Goal: Transaction & Acquisition: Subscribe to service/newsletter

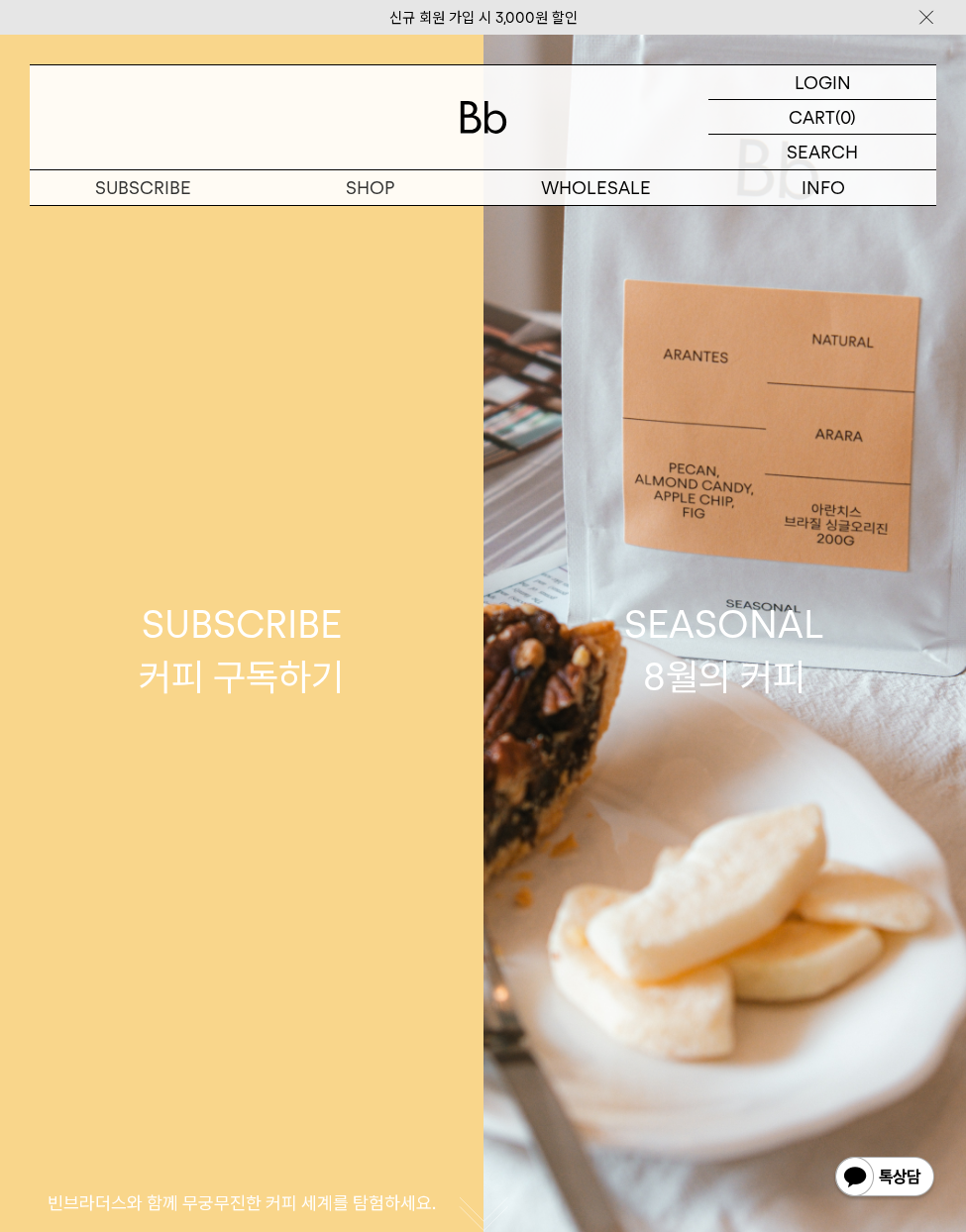
click at [256, 652] on div "SUBSCRIBE 커피 구독하기" at bounding box center [242, 650] width 206 height 105
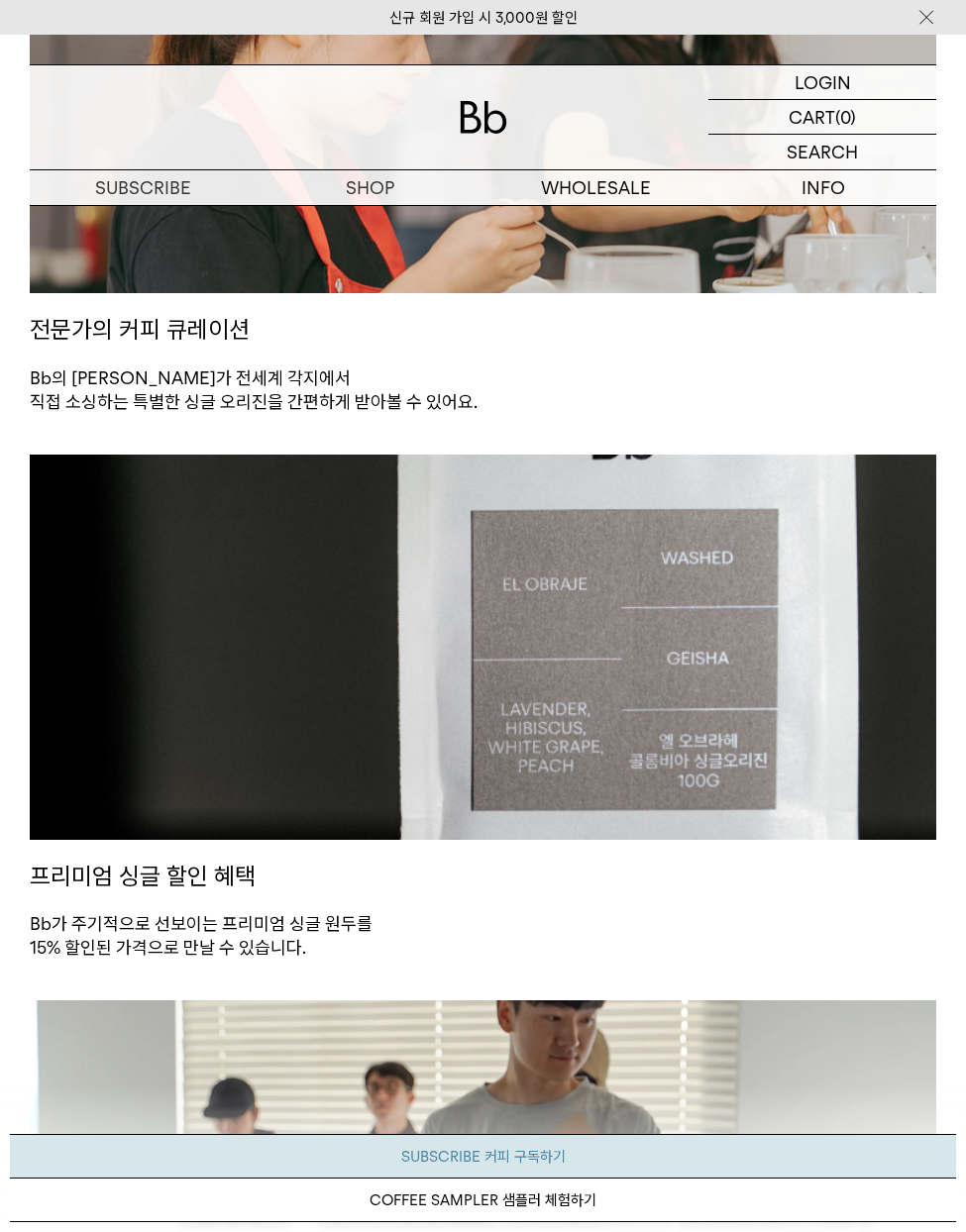
scroll to position [1651, 0]
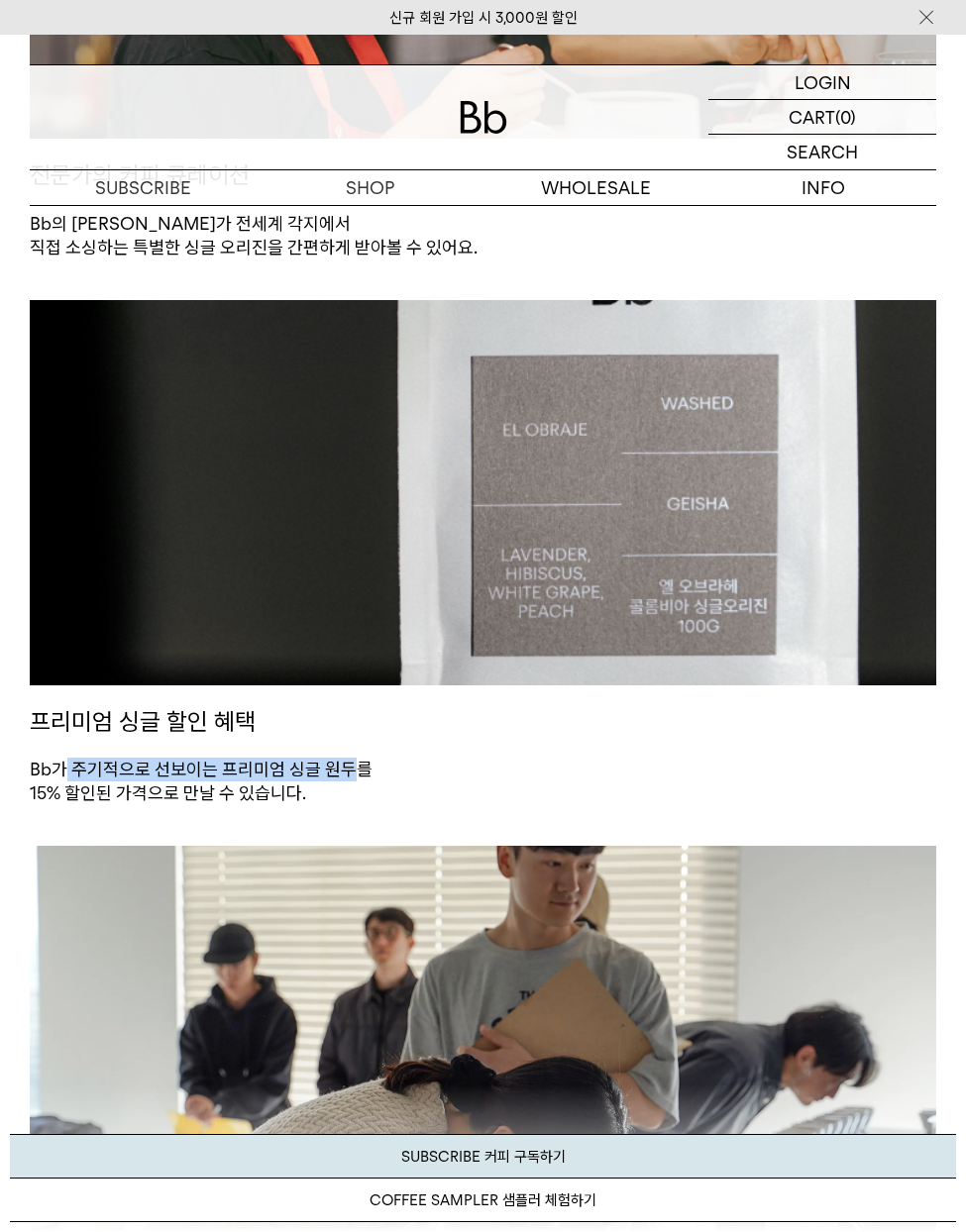
drag, startPoint x: 68, startPoint y: 772, endPoint x: 350, endPoint y: 772, distance: 282.0
click at [350, 772] on p "Bb가 주기적으로 선보이는 프리미엄 싱글 원두를 15% 할인된 가격으로 만날 수 있습니다." at bounding box center [483, 782] width 907 height 49
click at [537, 763] on p "Bb가 주기적으로 선보이는 프리미엄 싱글 원두를 15% 할인된 가격으로 만날 수 있습니다." at bounding box center [483, 782] width 907 height 49
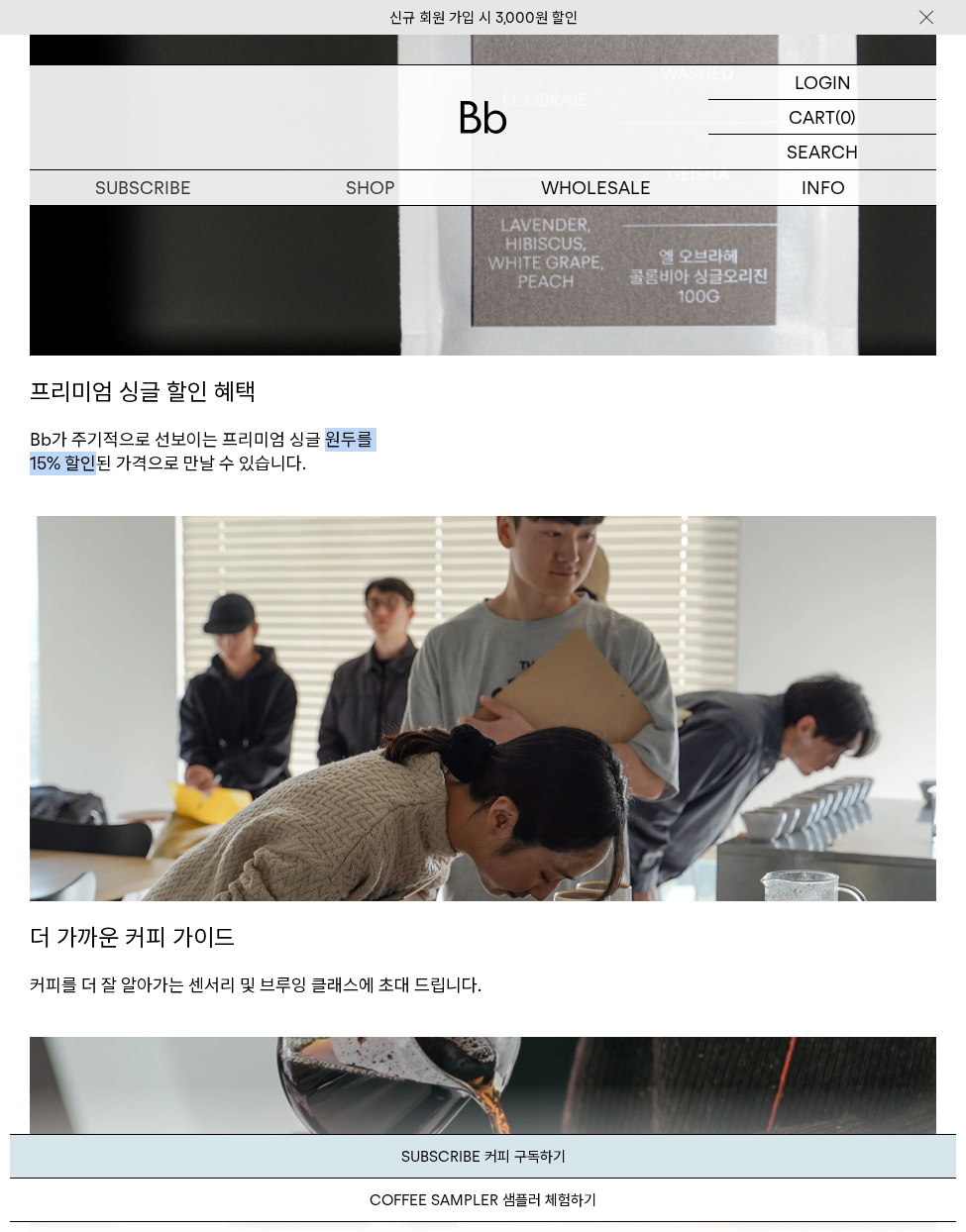
drag, startPoint x: 91, startPoint y: 466, endPoint x: 344, endPoint y: 448, distance: 253.6
click at [326, 448] on p "Bb가 주기적으로 선보이는 프리미엄 싱글 원두를 15% 할인된 가격으로 만날 수 있습니다." at bounding box center [483, 452] width 907 height 49
click at [344, 448] on p "Bb가 주기적으로 선보이는 프리미엄 싱글 원두를 15% 할인된 가격으로 만날 수 있습니다." at bounding box center [483, 452] width 907 height 49
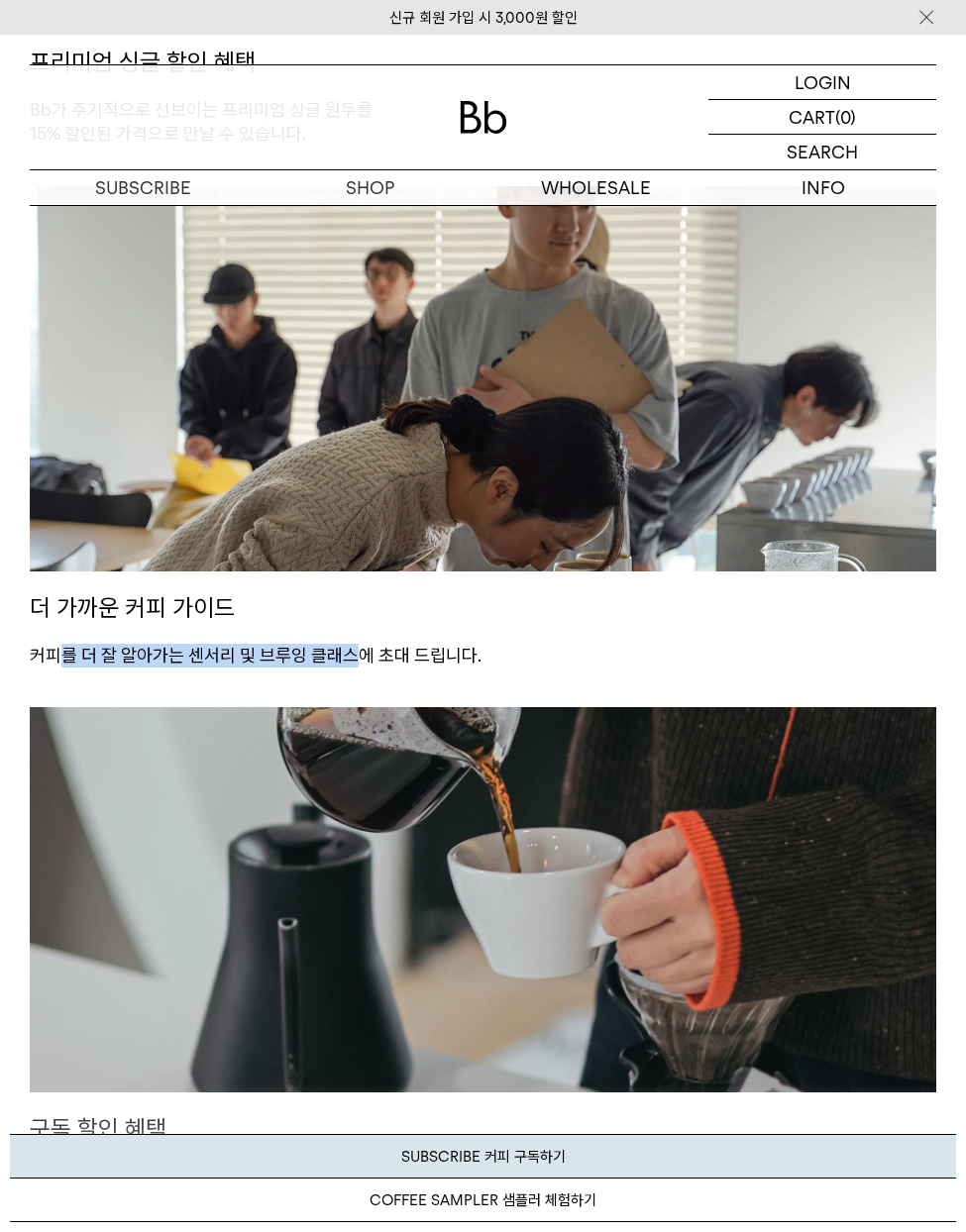
drag, startPoint x: 56, startPoint y: 655, endPoint x: 347, endPoint y: 652, distance: 291.0
click at [347, 652] on p "커피를 더 잘 알아가는 센서리 및 브루잉 클래스에 초대 드립니다." at bounding box center [483, 655] width 907 height 24
click at [409, 646] on p "커피를 더 잘 알아가는 센서리 및 브루잉 클래스에 초대 드립니다." at bounding box center [483, 655] width 907 height 24
drag, startPoint x: 222, startPoint y: 658, endPoint x: 439, endPoint y: 658, distance: 217.0
click at [439, 658] on p "커피를 더 잘 알아가는 센서리 및 브루잉 클래스에 초대 드립니다." at bounding box center [483, 655] width 907 height 24
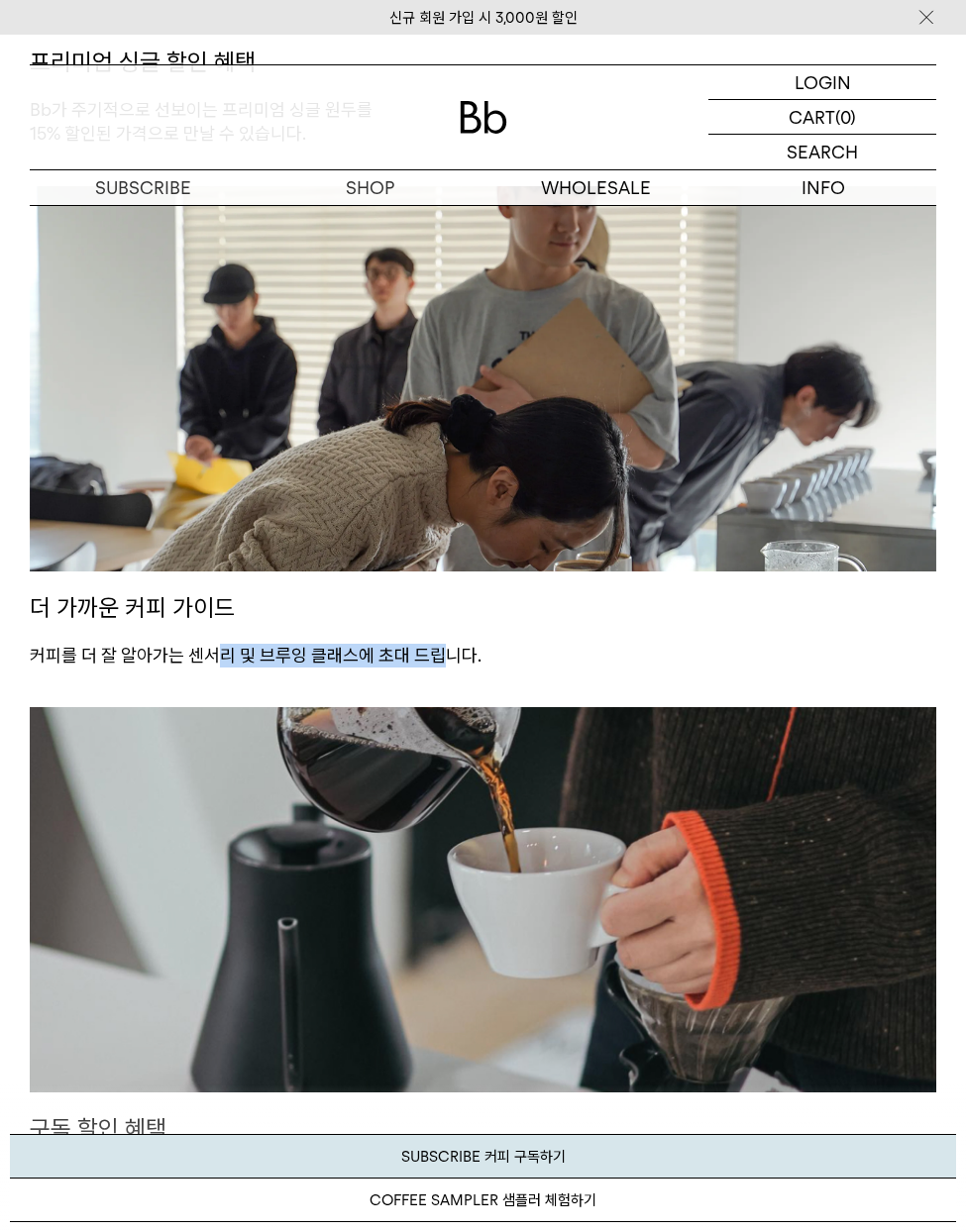
click at [439, 658] on p "커피를 더 잘 알아가는 센서리 및 브루잉 클래스에 초대 드립니다." at bounding box center [483, 655] width 907 height 24
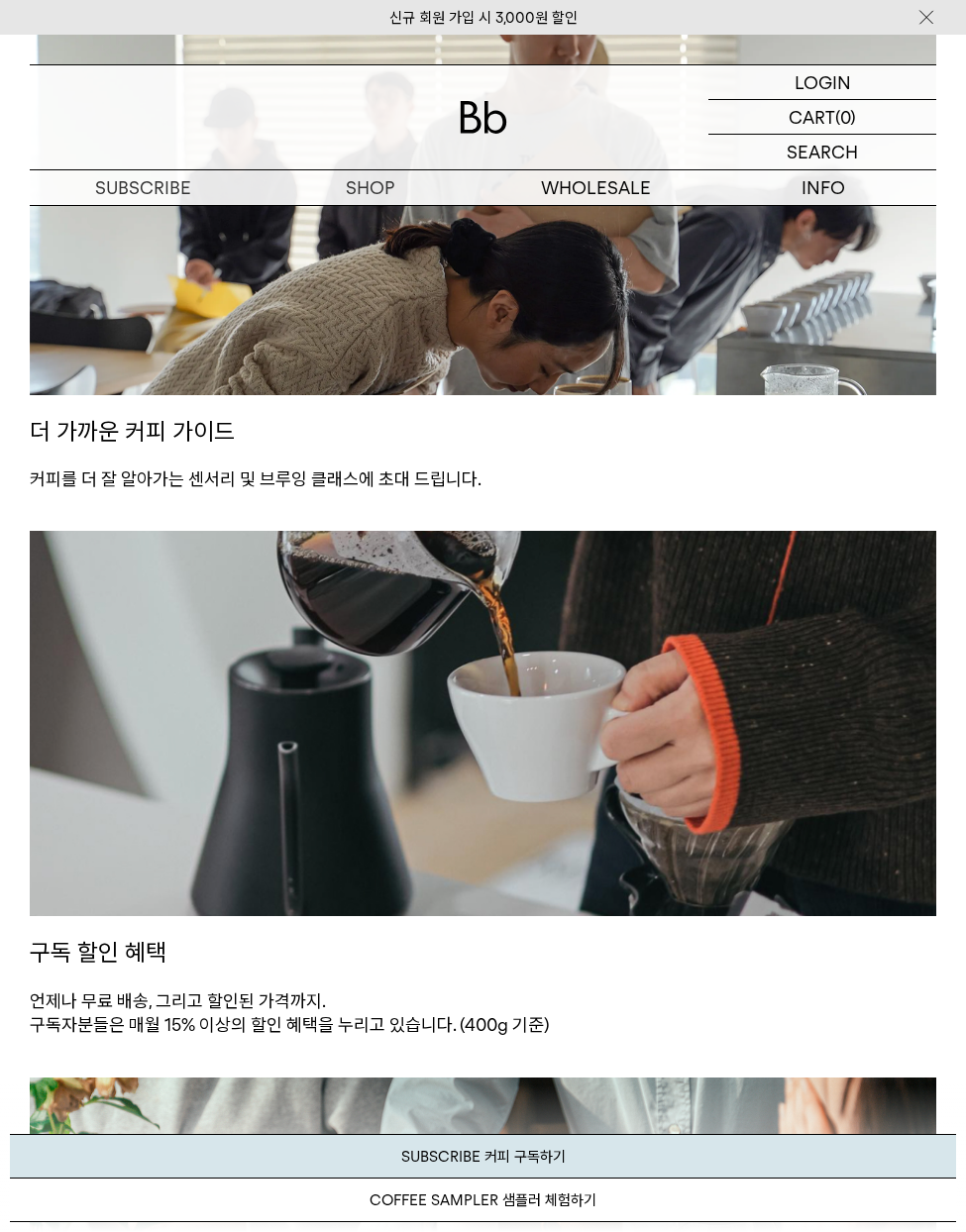
scroll to position [2642, 0]
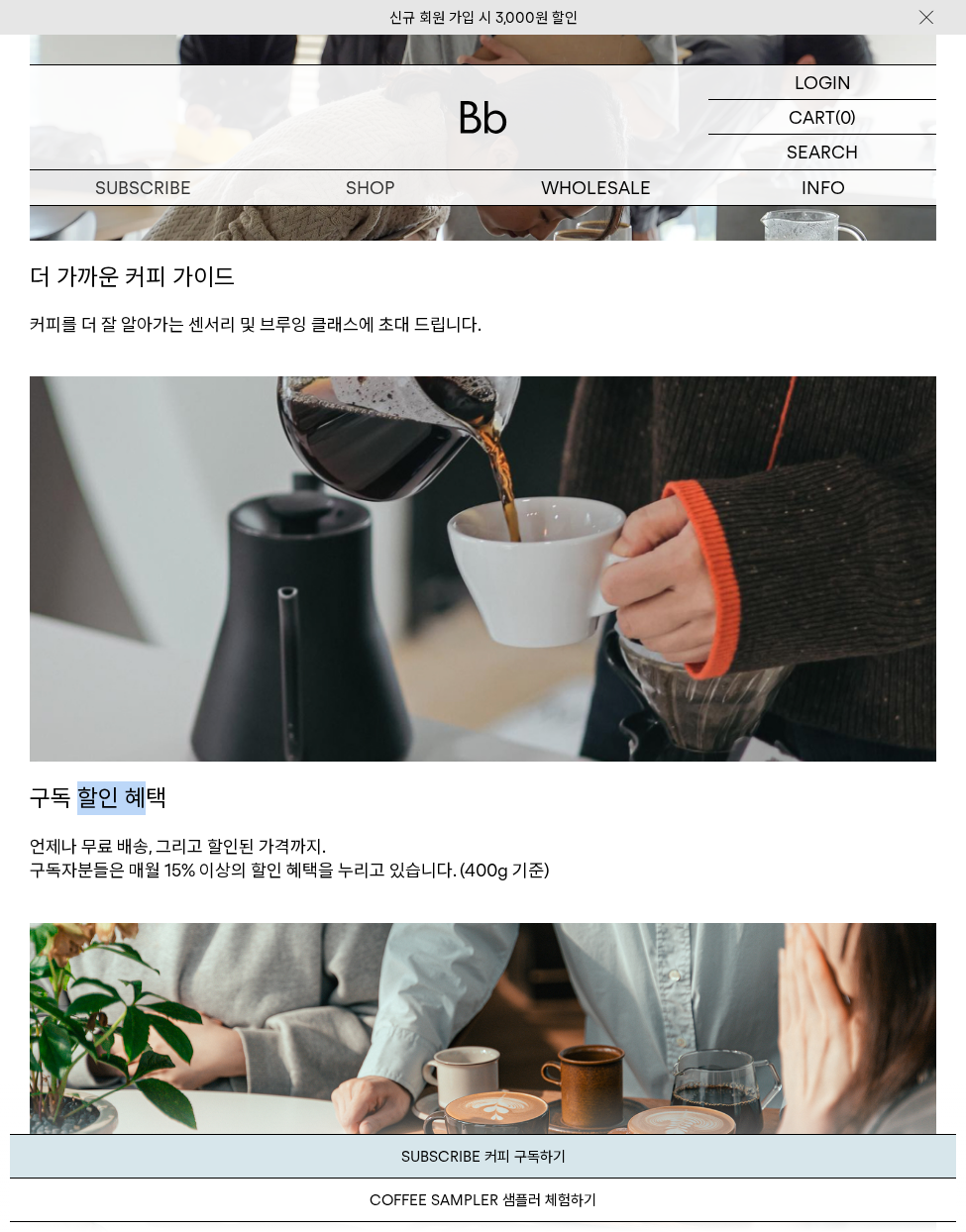
drag, startPoint x: 82, startPoint y: 792, endPoint x: 136, endPoint y: 795, distance: 54.1
click at [136, 795] on p "구독 할인 혜택" at bounding box center [483, 798] width 907 height 73
click at [326, 849] on p "언제나 무료 배송, 그리고 할인된 가격까지. 구독자분들은 매월 15% 이상의 할인 혜택을 누리고 있습니다. (400g 기준)" at bounding box center [483, 859] width 907 height 49
drag, startPoint x: 157, startPoint y: 849, endPoint x: 350, endPoint y: 828, distance: 194.1
click at [350, 828] on div "구독 할인 혜택 언제나 무료 배송, 그리고 할인된 가격까지. 구독자분들은 매월 15% 이상의 할인 혜택을 누리고 있습니다. (400g 기준)" at bounding box center [483, 648] width 907 height 546
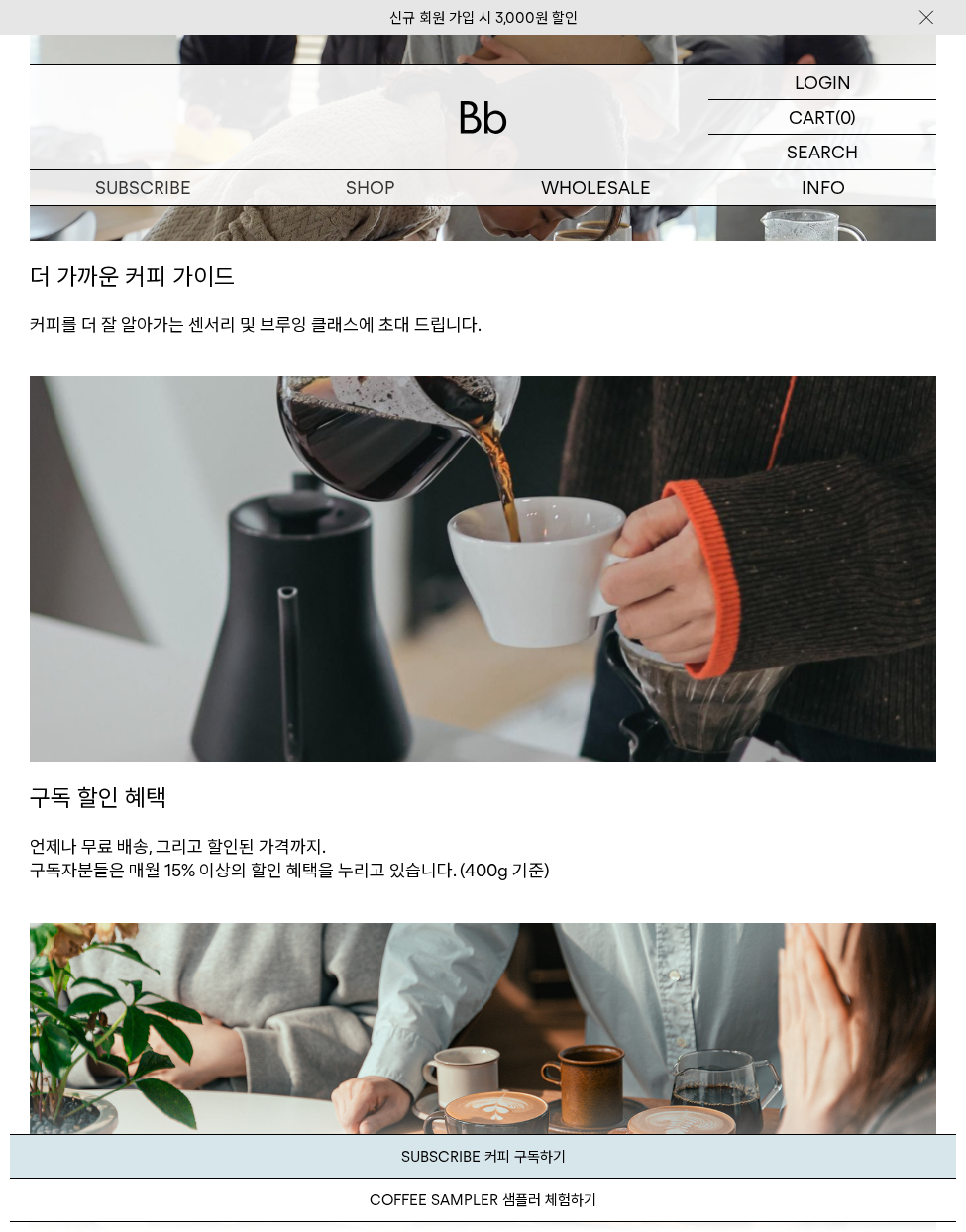
click at [332, 837] on p "언제나 무료 배송, 그리고 할인된 가격까지. 구독자분들은 매월 15% 이상의 할인 혜택을 누리고 있습니다. (400g 기준)" at bounding box center [483, 859] width 907 height 49
drag, startPoint x: 181, startPoint y: 870, endPoint x: 487, endPoint y: 864, distance: 306.1
click at [481, 864] on p "언제나 무료 배송, 그리고 할인된 가격까지. 구독자분들은 매월 15% 이상의 할인 혜택을 누리고 있습니다. (400g 기준)" at bounding box center [483, 859] width 907 height 49
drag, startPoint x: 487, startPoint y: 864, endPoint x: 621, endPoint y: 861, distance: 134.0
click at [490, 864] on p "언제나 무료 배송, 그리고 할인된 가격까지. 구독자분들은 매월 15% 이상의 할인 혜택을 누리고 있습니다. (400g 기준)" at bounding box center [483, 859] width 907 height 49
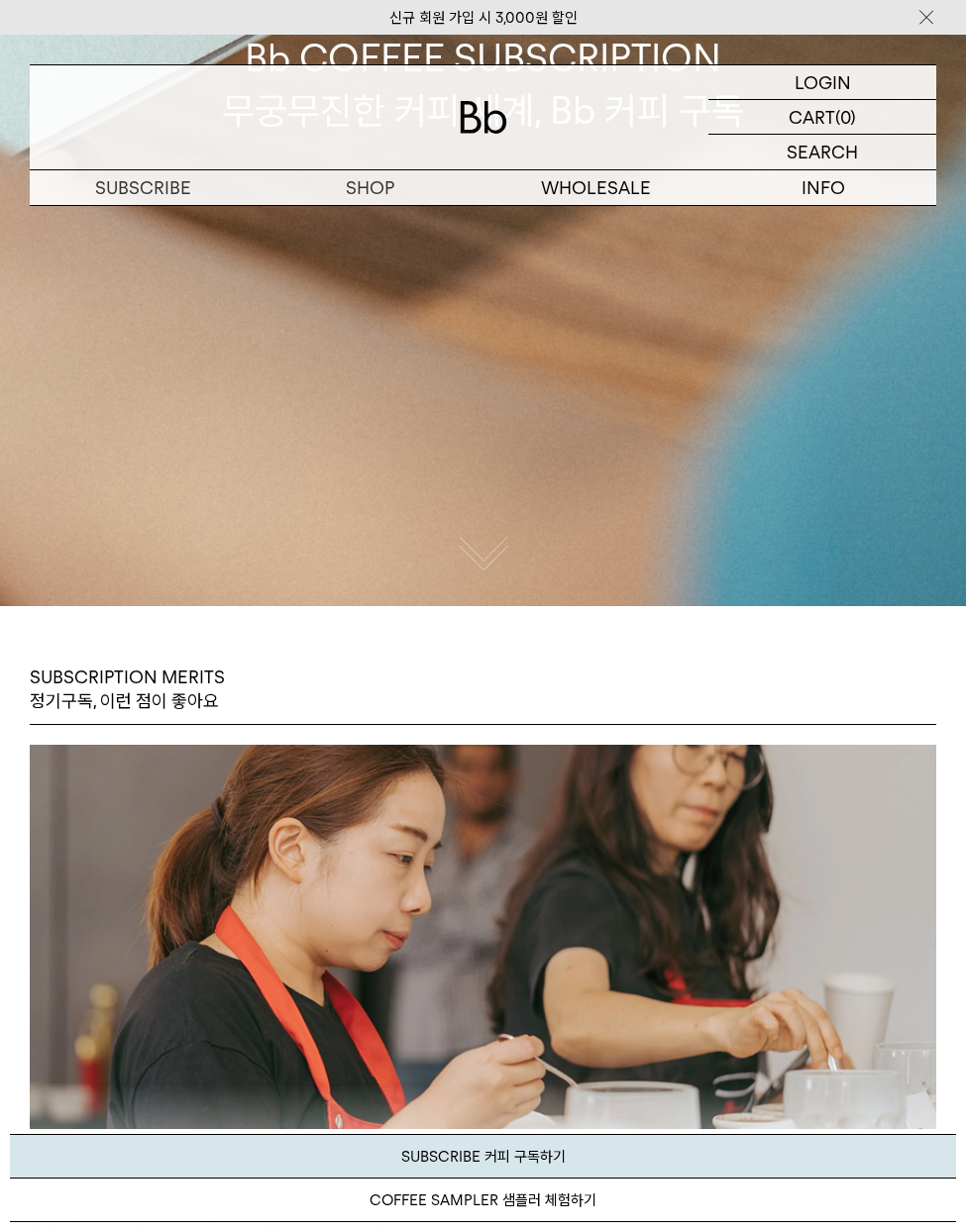
scroll to position [0, 0]
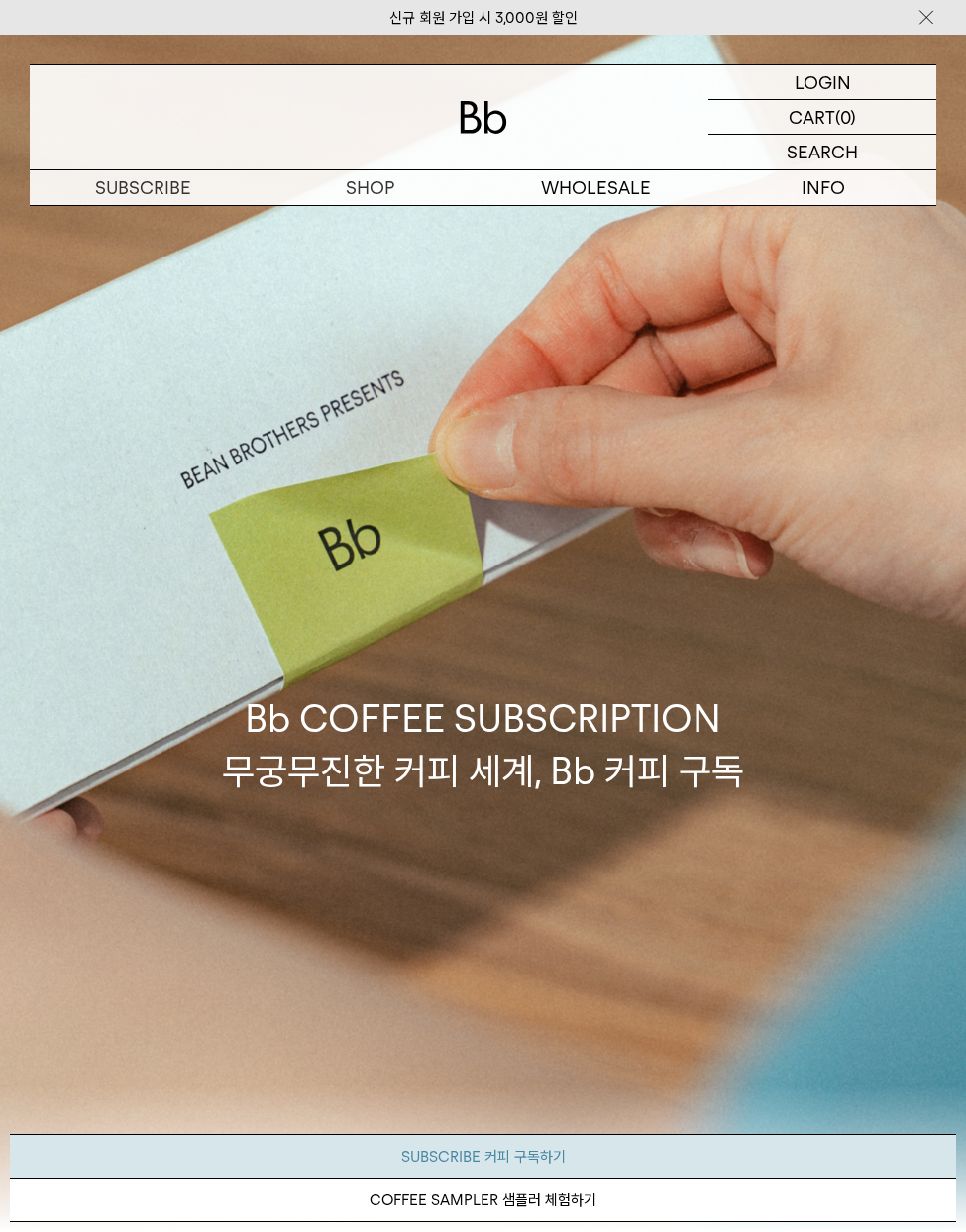
click at [513, 1161] on link "SUBSCRIBE 커피 구독하기" at bounding box center [483, 1156] width 946 height 45
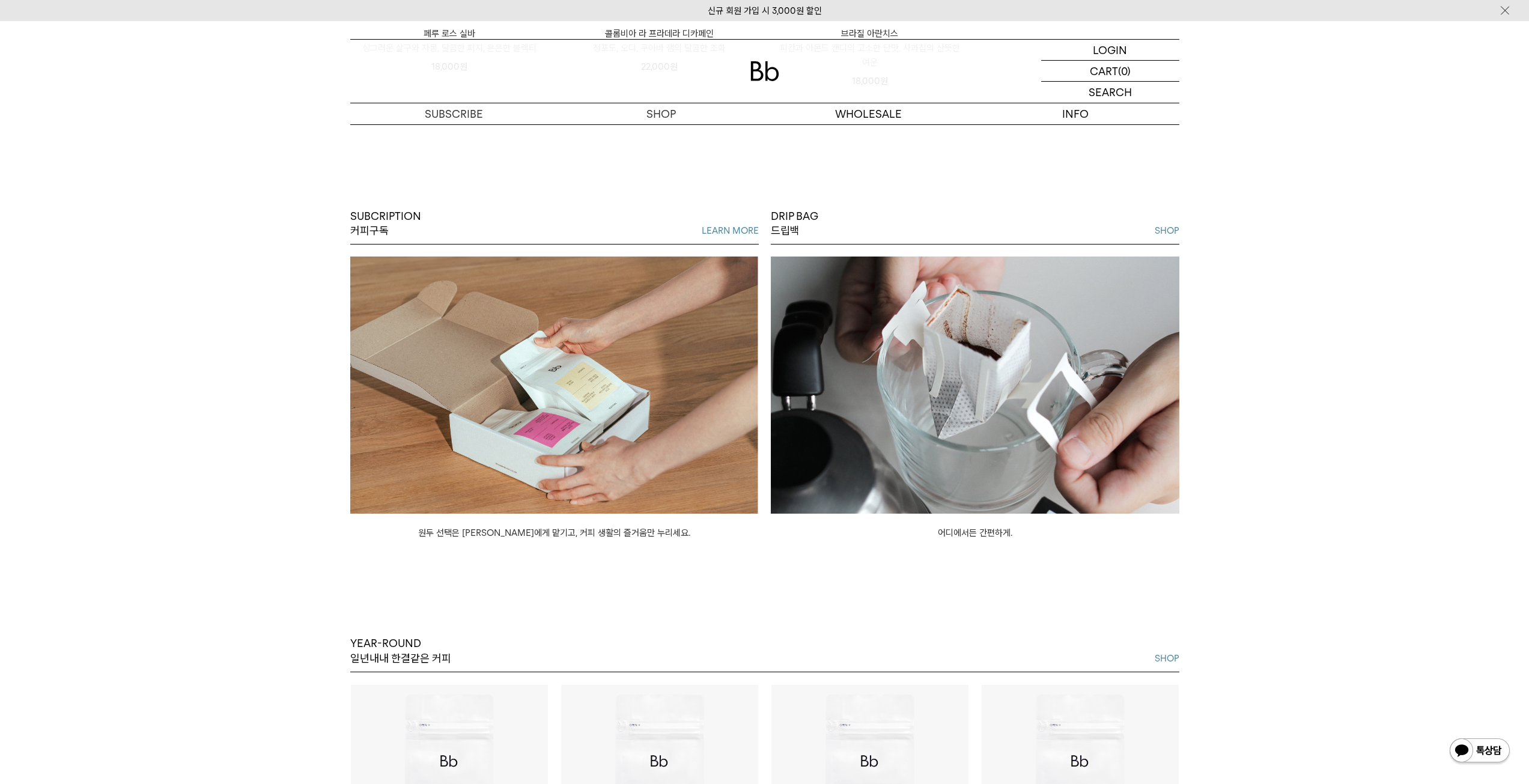
scroll to position [1105, 0]
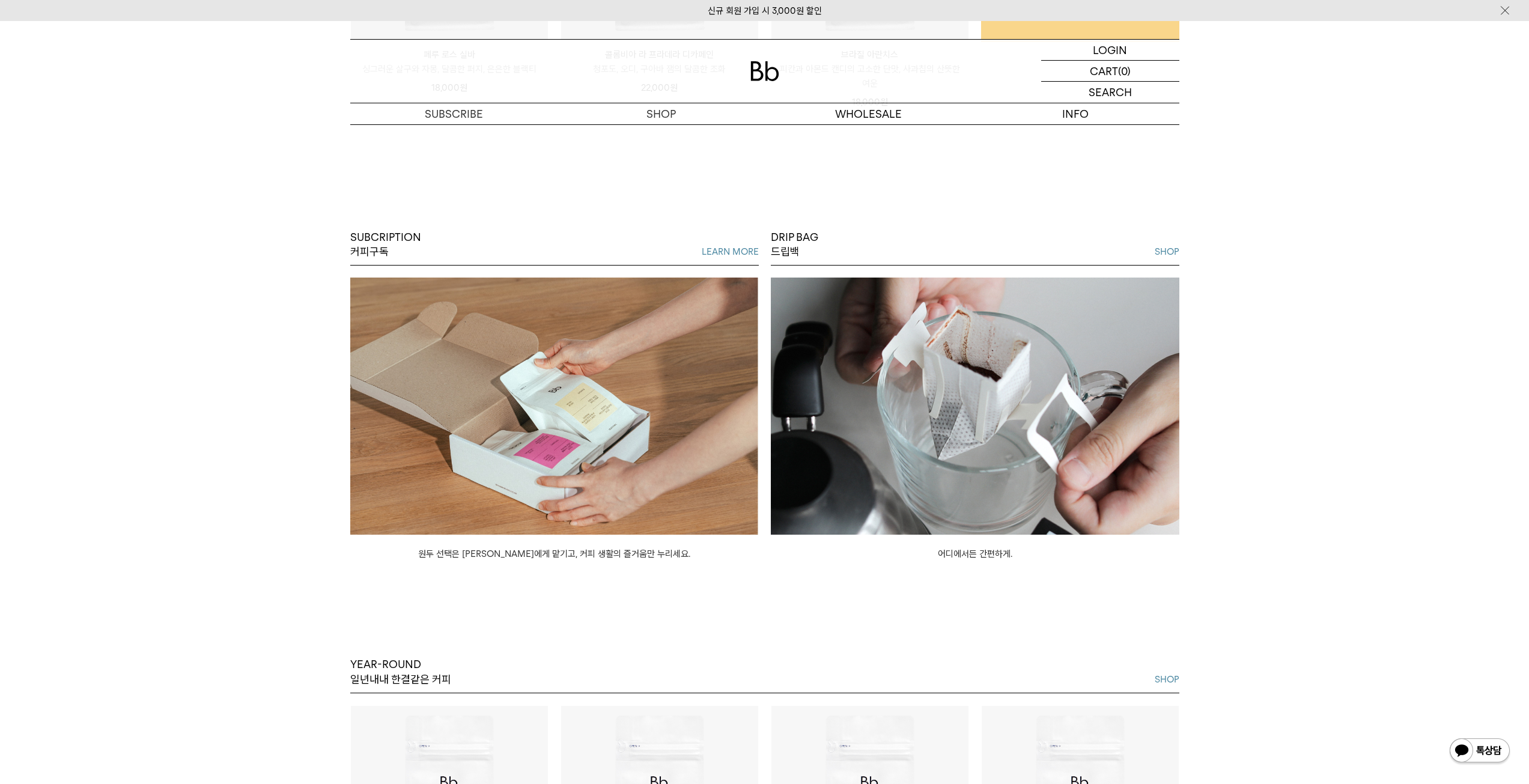
click at [560, 456] on img at bounding box center [554, 406] width 408 height 257
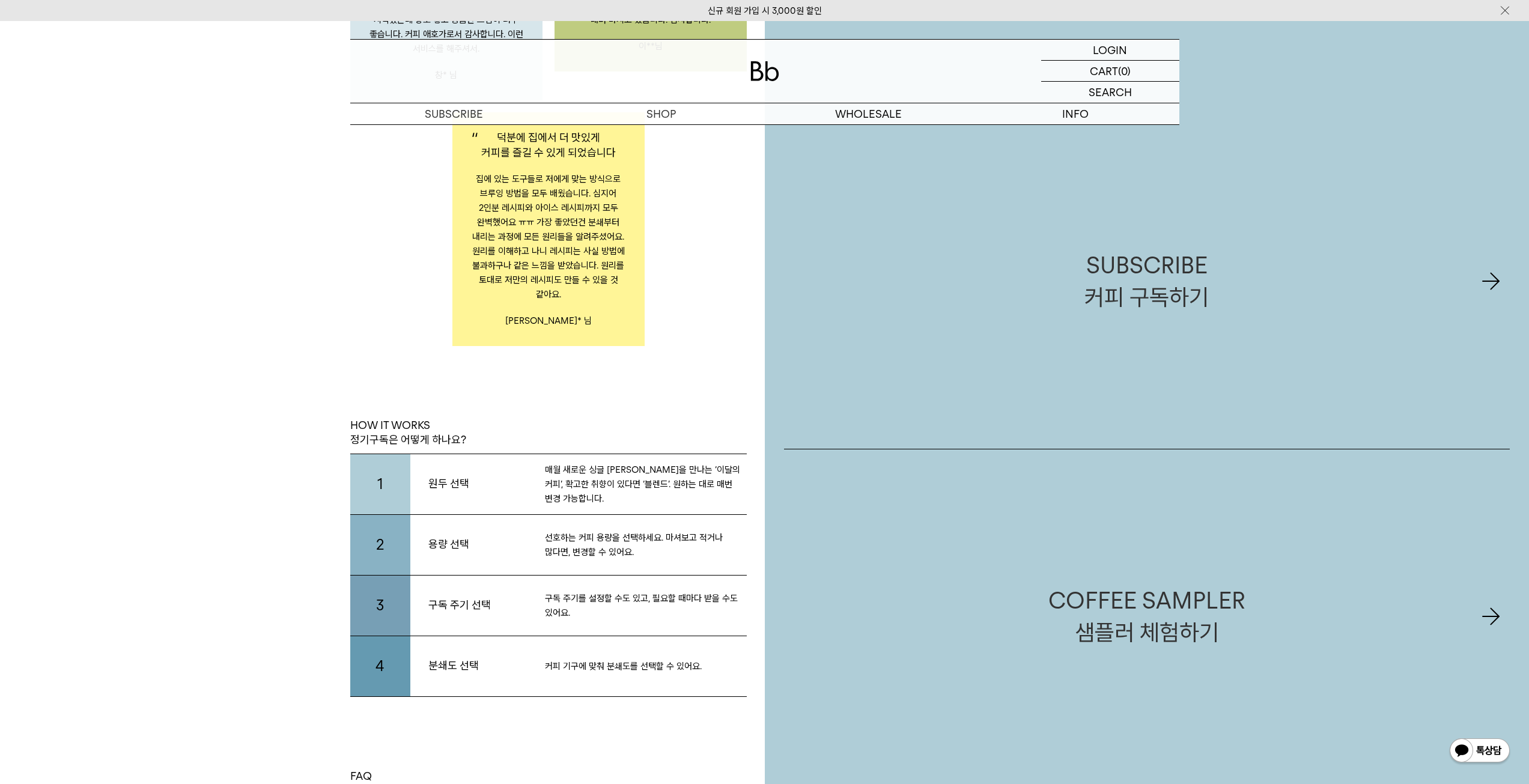
scroll to position [2403, 0]
click at [1125, 627] on div "COFFEE SAMPLER 샘플러 체험하기" at bounding box center [1147, 616] width 197 height 64
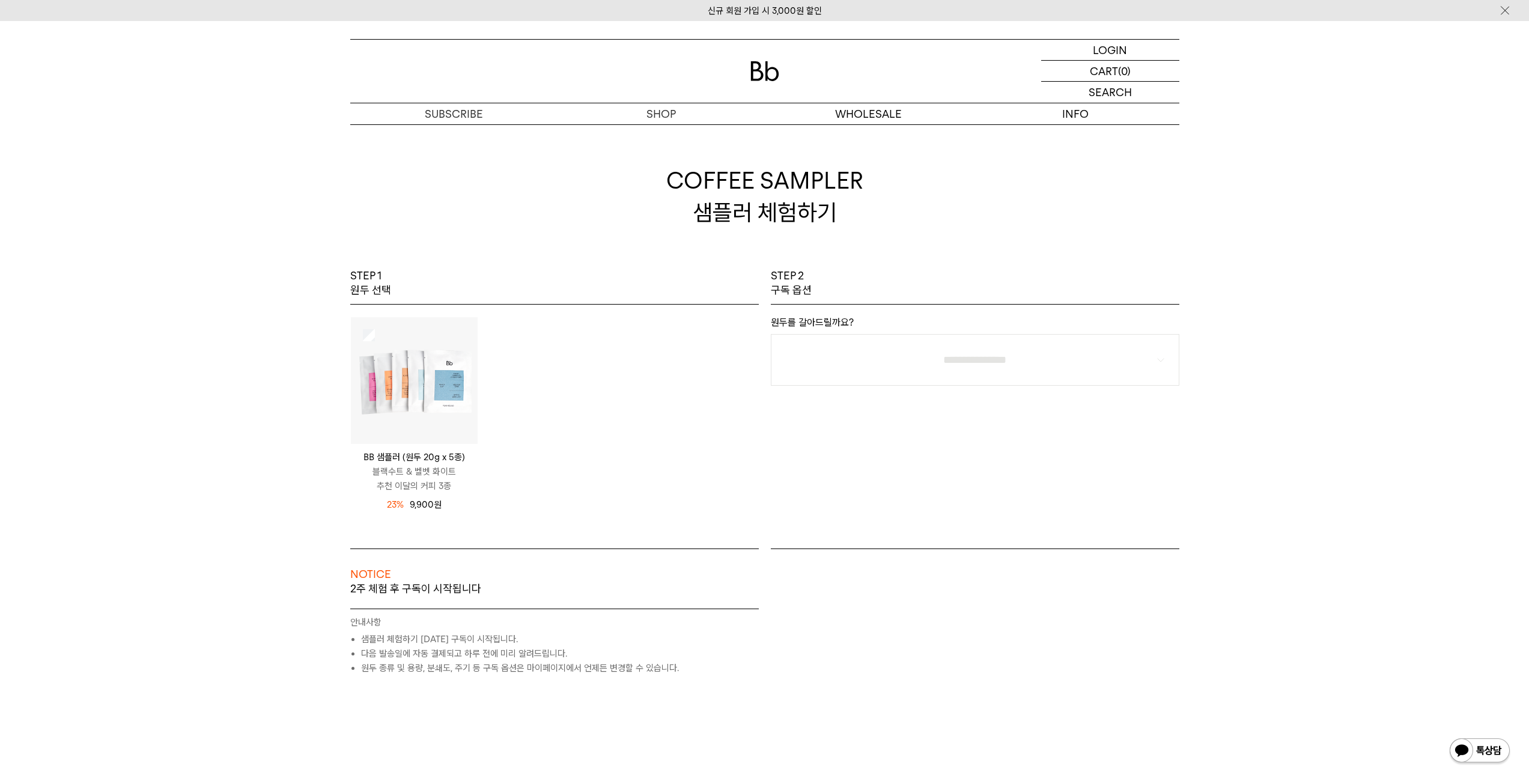
click at [397, 368] on img at bounding box center [414, 381] width 127 height 127
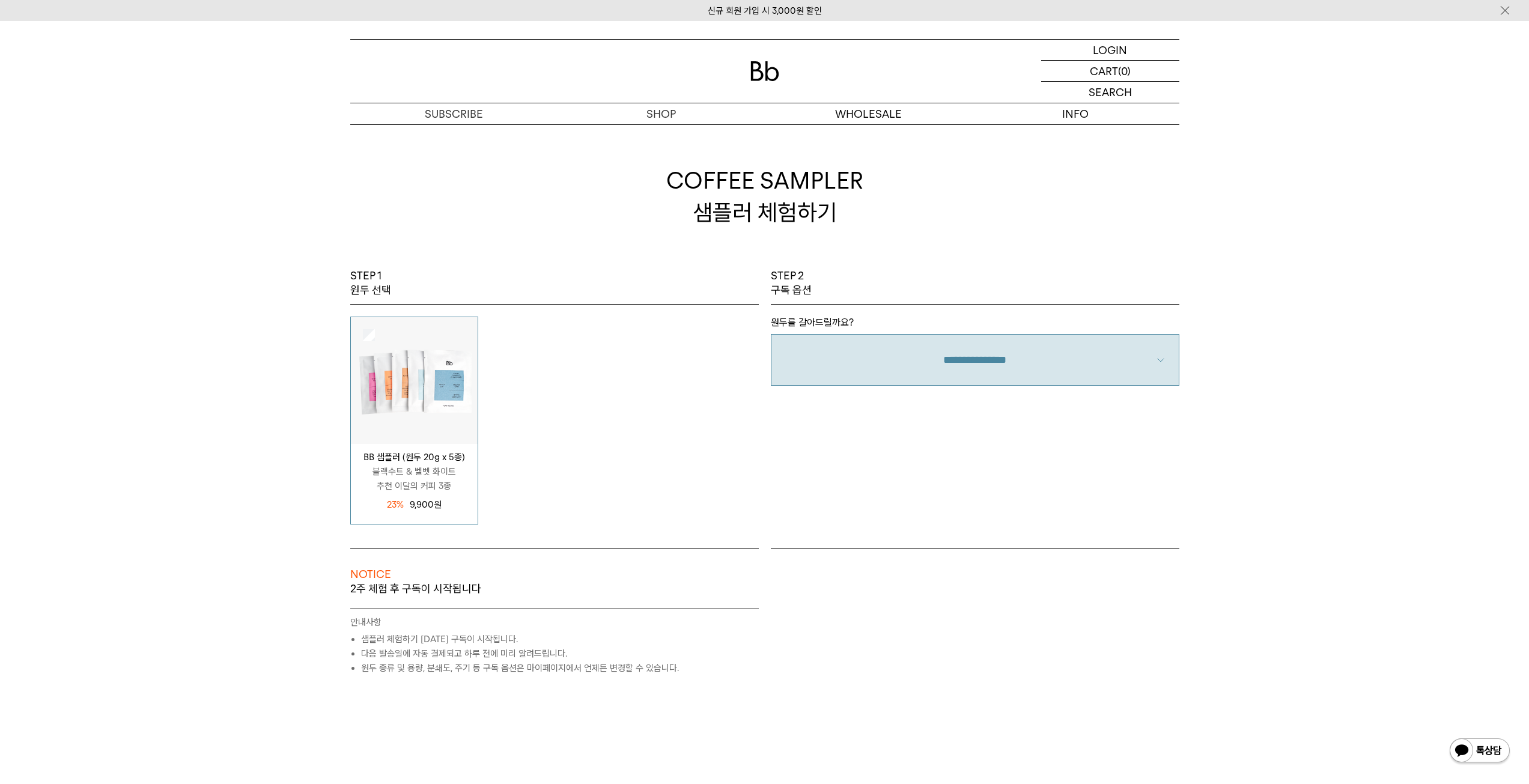
click at [1004, 362] on select "**********" at bounding box center [975, 359] width 408 height 51
select select "**"
click at [771, 334] on select "**********" at bounding box center [975, 359] width 408 height 51
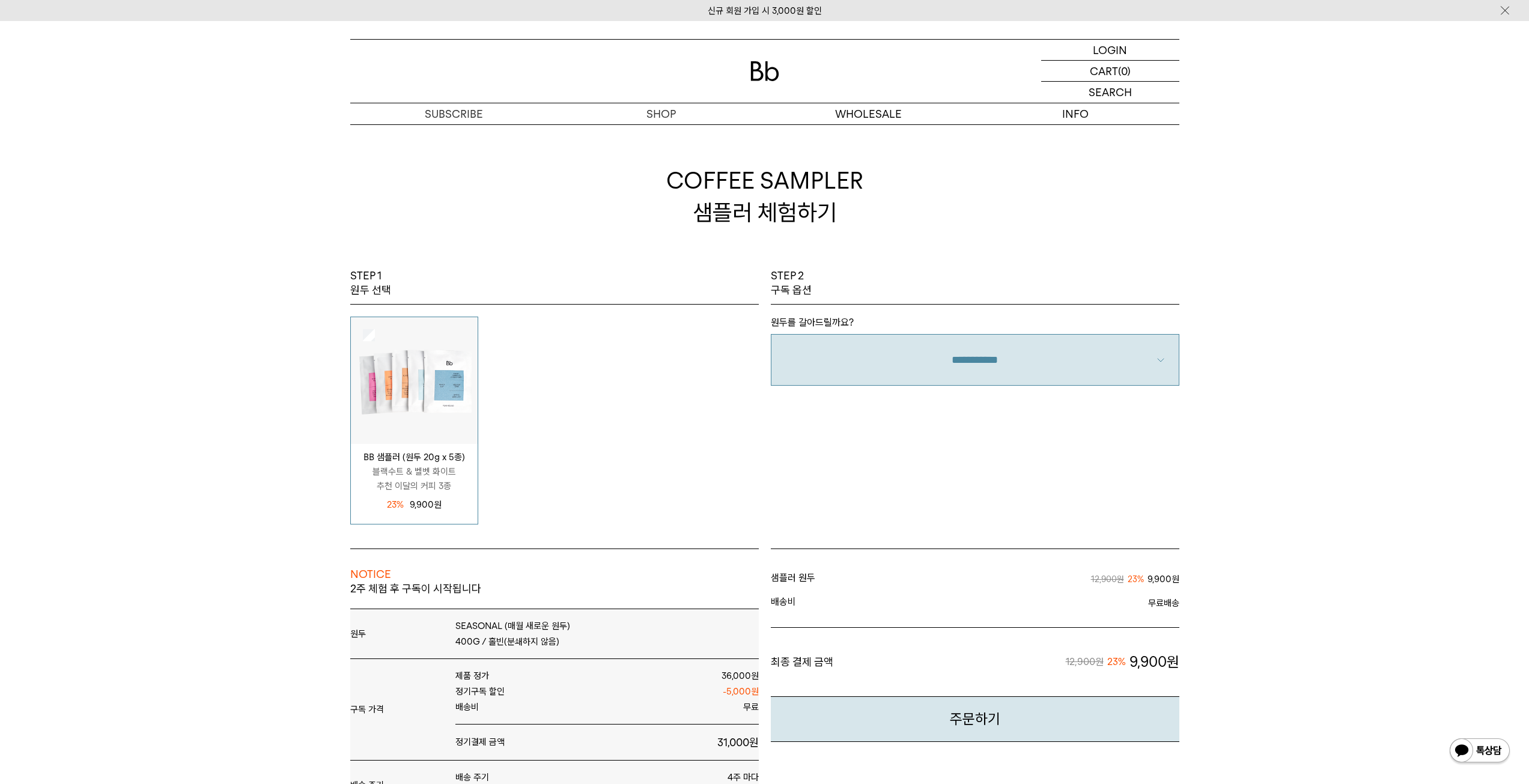
scroll to position [200, 0]
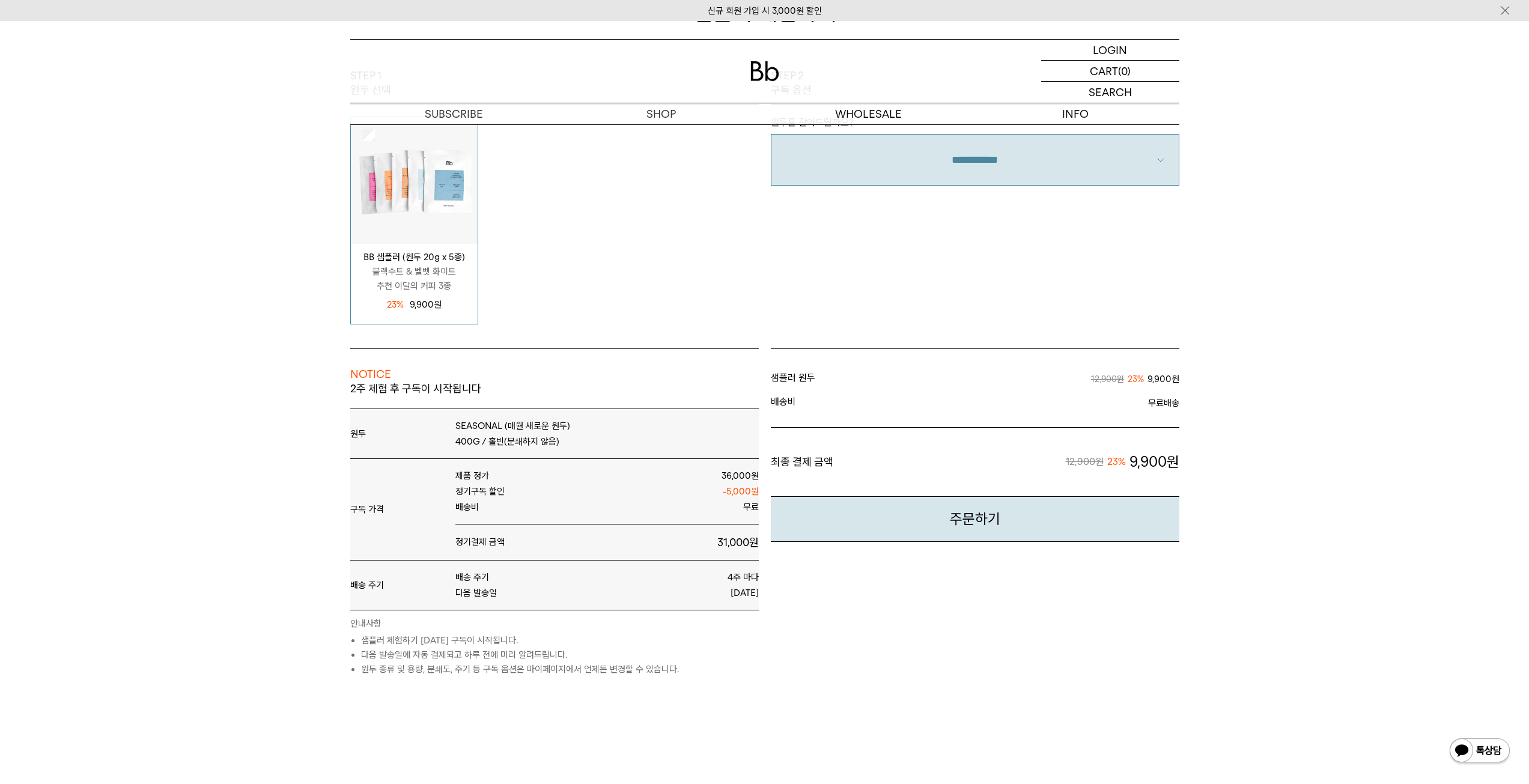
drag, startPoint x: 385, startPoint y: 270, endPoint x: 430, endPoint y: 276, distance: 45.4
click at [430, 276] on p "블랙수트 & 벨벳 화이트 추천 이달의 커피 3종" at bounding box center [414, 279] width 127 height 29
select select
click at [433, 278] on p "블랙수트 & 벨벳 화이트 추천 이달의 커피 3종" at bounding box center [414, 279] width 127 height 29
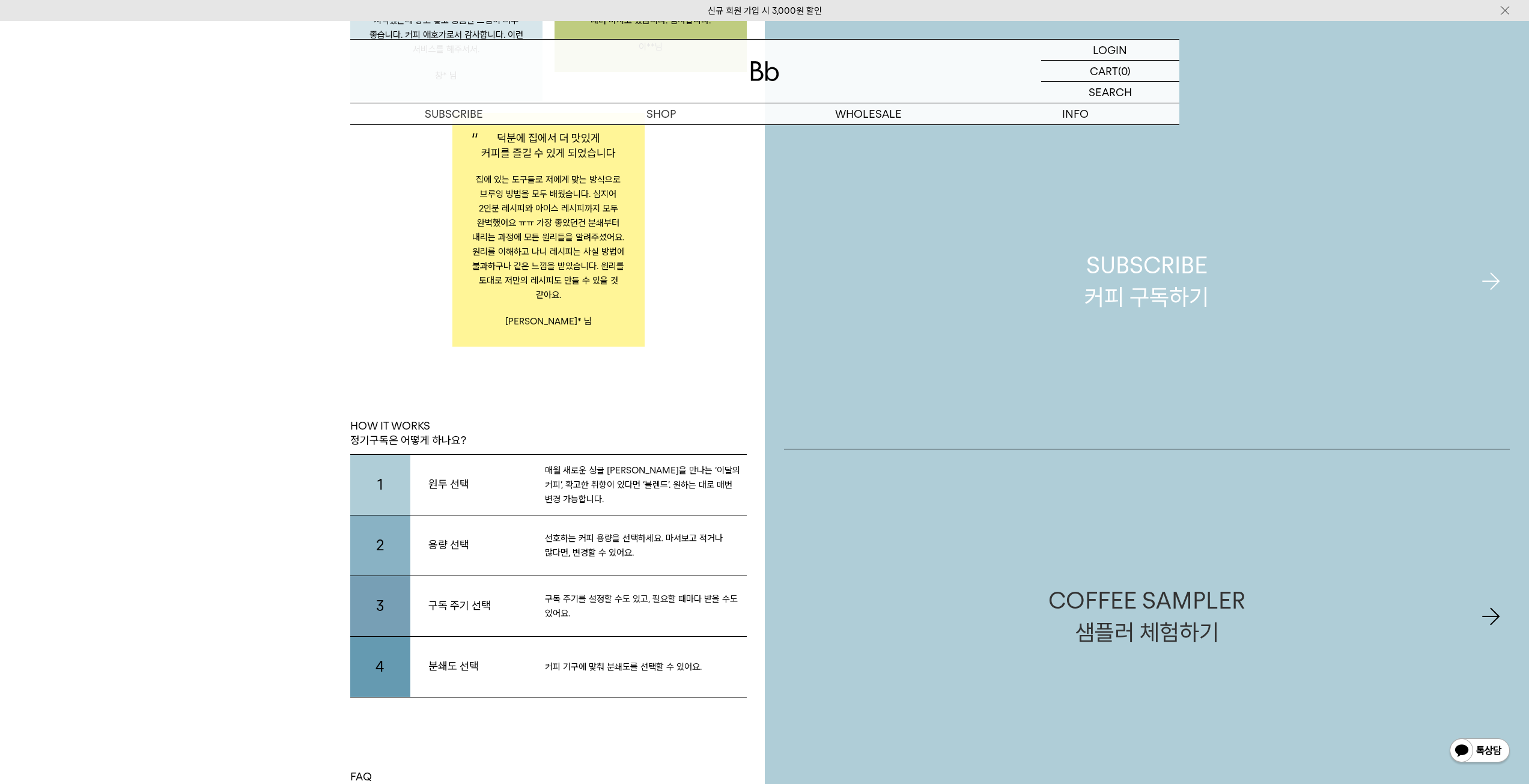
click at [1127, 294] on div "SUBSCRIBE 커피 구독하기" at bounding box center [1147, 281] width 125 height 64
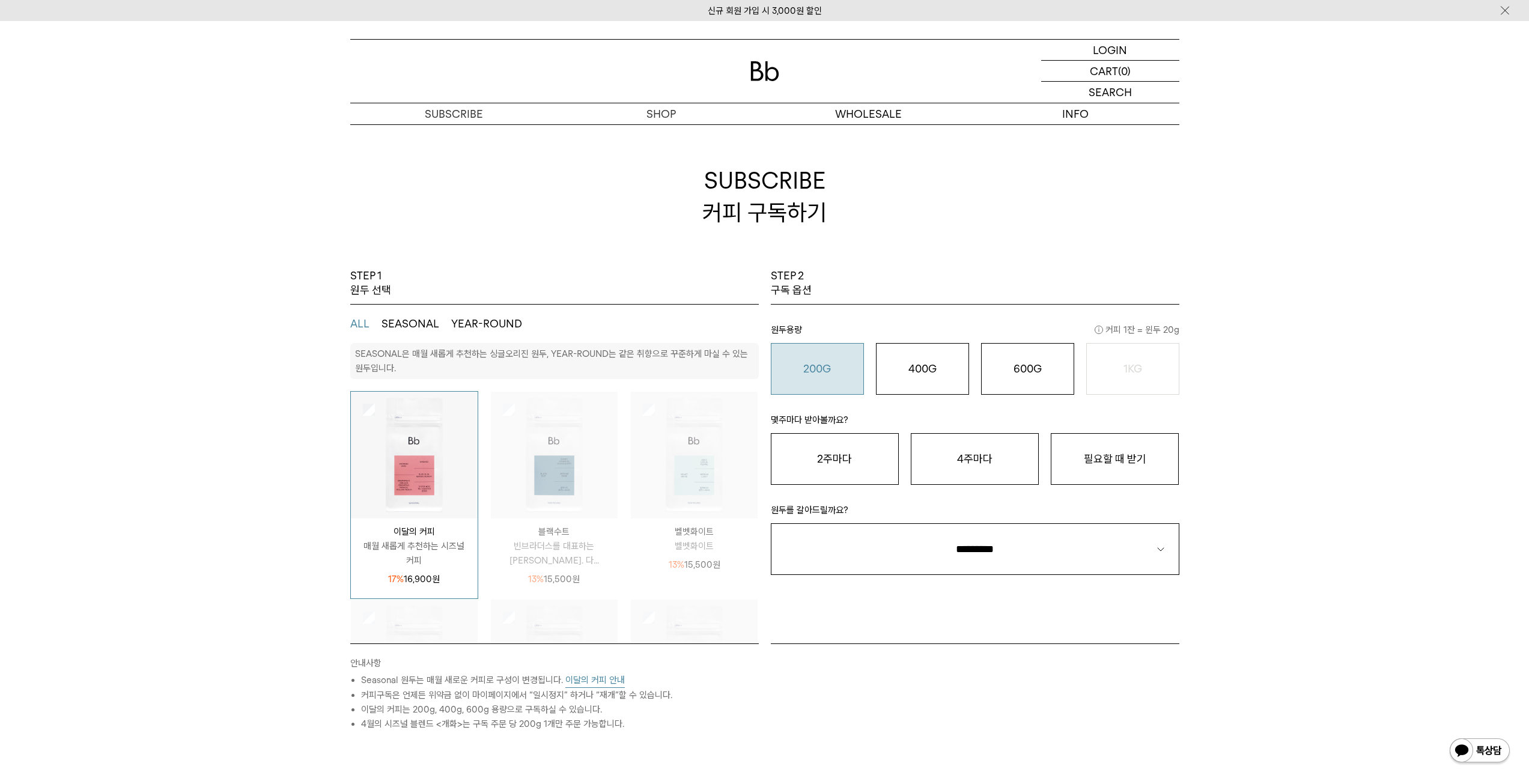
click at [834, 377] on button "200G 16,900 원" at bounding box center [817, 368] width 93 height 51
click at [863, 471] on button "2주마다" at bounding box center [835, 459] width 128 height 51
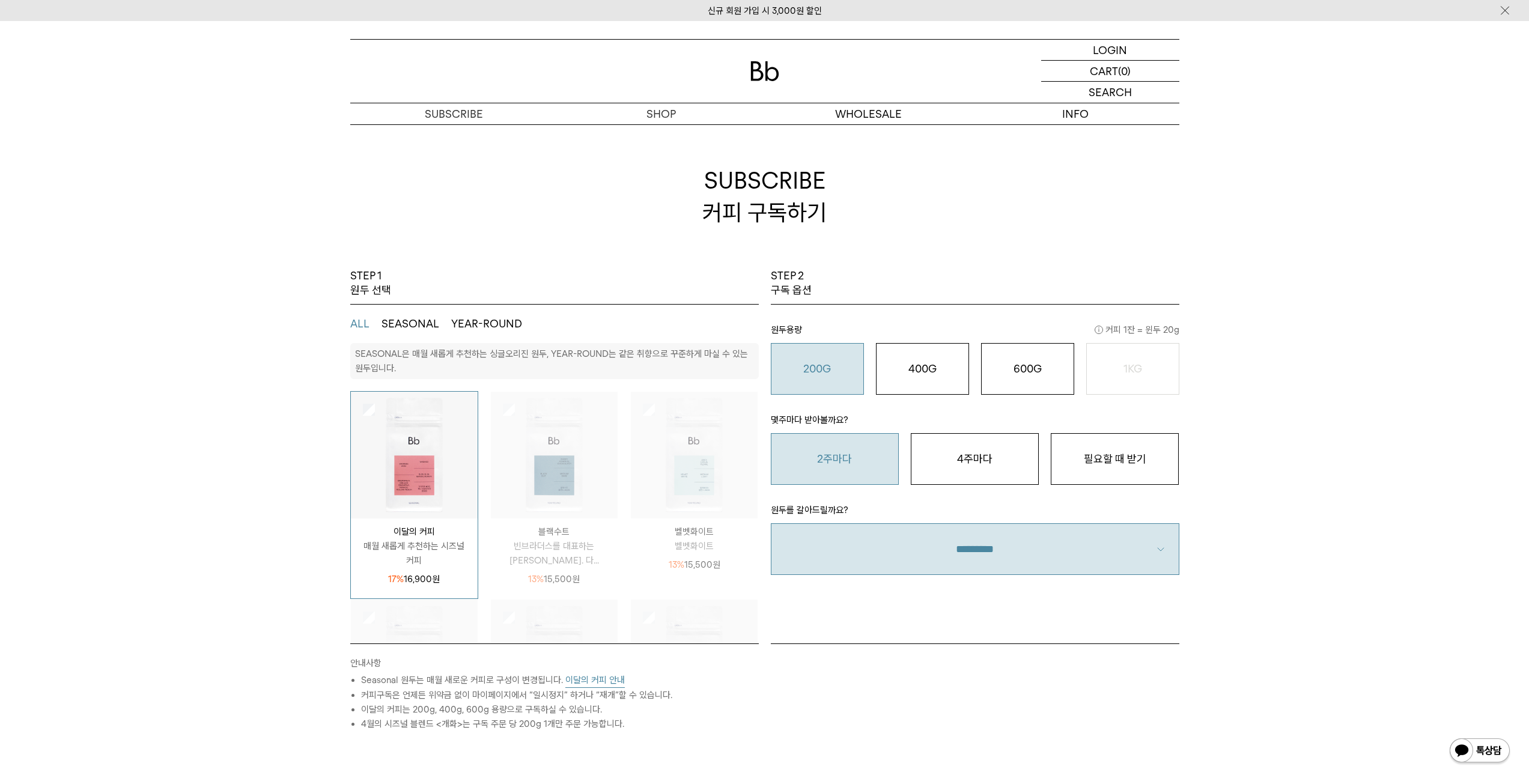
click at [941, 528] on select "**********" at bounding box center [975, 549] width 408 height 51
select select "**"
click at [771, 523] on select "**********" at bounding box center [975, 549] width 408 height 51
click at [1311, 582] on div "STEP 1 원두 선택 ALL SEASONAL YEAR-ROUND SEASONAL은 매월 새롭게 추천하는 싱글오리진 원두, YEAR-ROUND…" at bounding box center [764, 623] width 1529 height 710
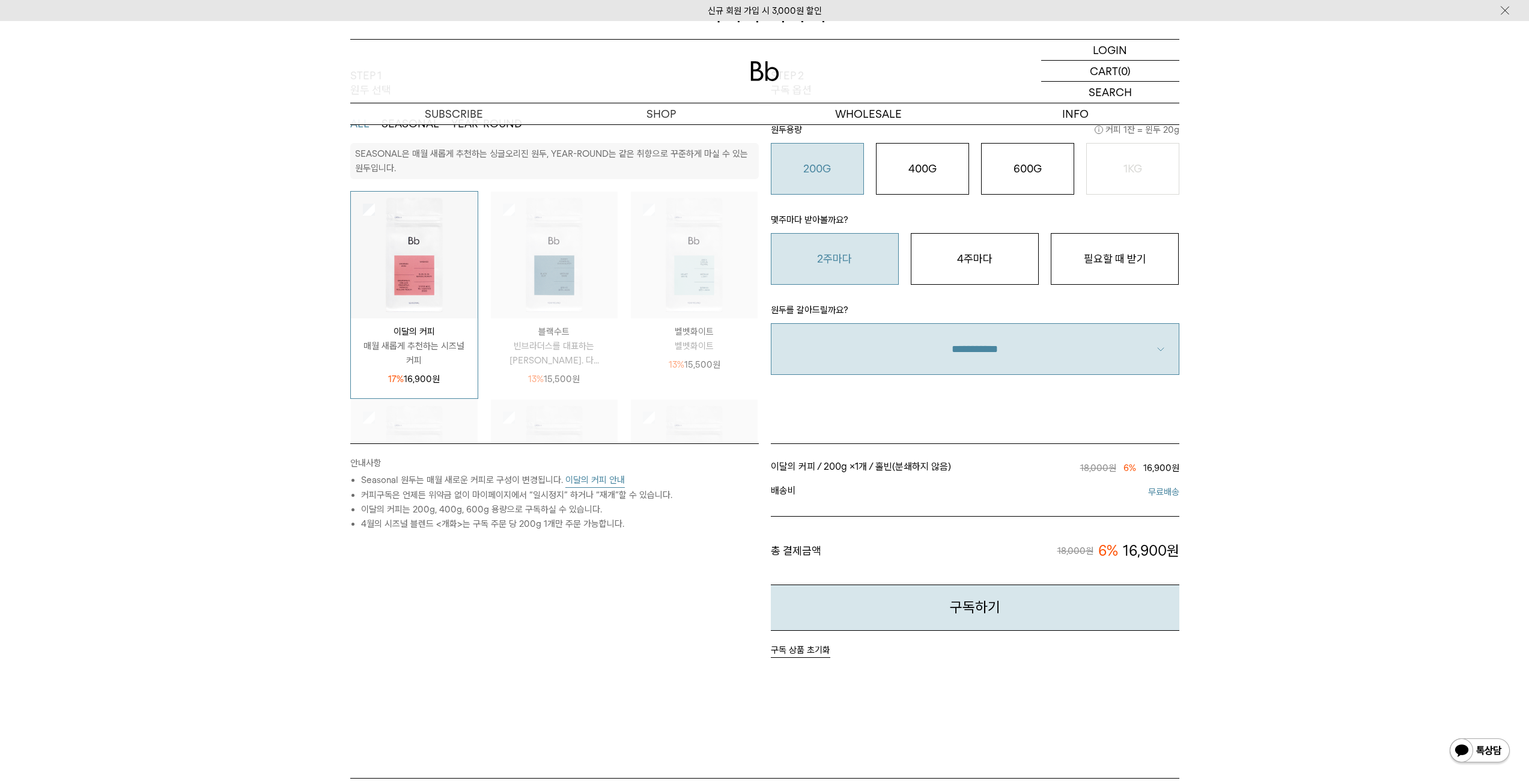
click at [604, 479] on button "이달의 커피 안내" at bounding box center [595, 480] width 59 height 15
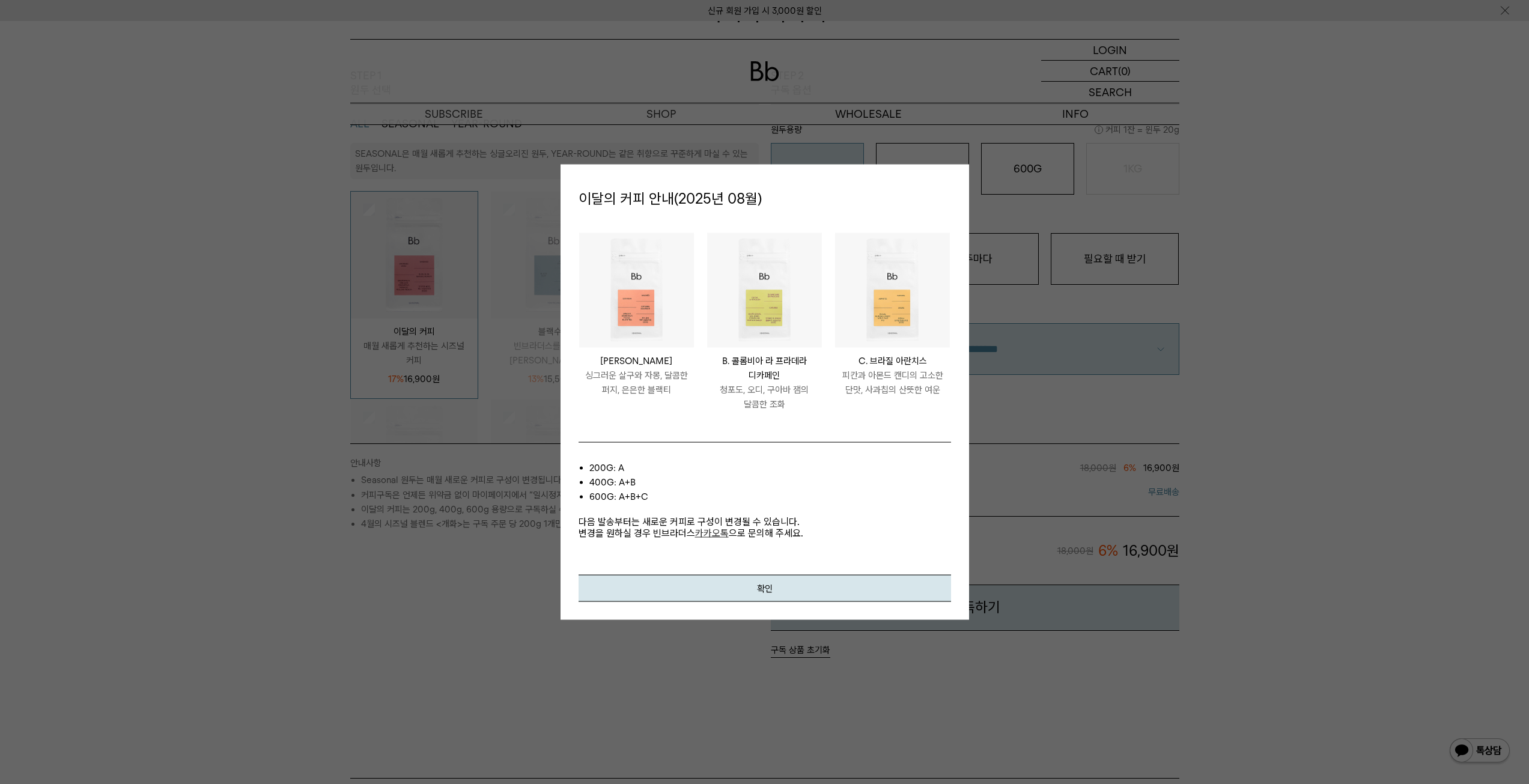
click at [840, 471] on li "200g: A" at bounding box center [770, 468] width 362 height 15
drag, startPoint x: 791, startPoint y: 587, endPoint x: 819, endPoint y: 589, distance: 28.1
click at [797, 586] on button "확인" at bounding box center [765, 588] width 373 height 27
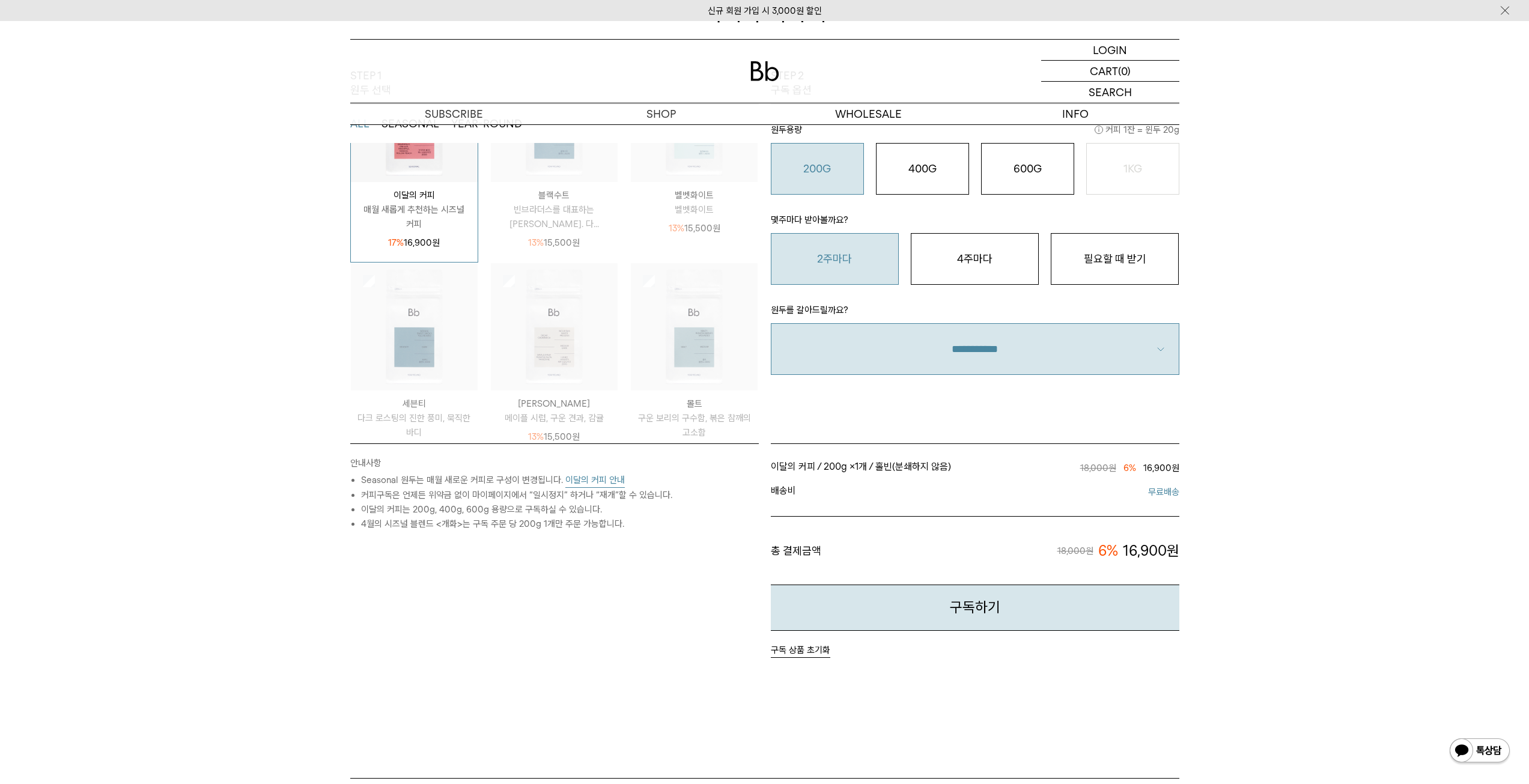
scroll to position [0, 0]
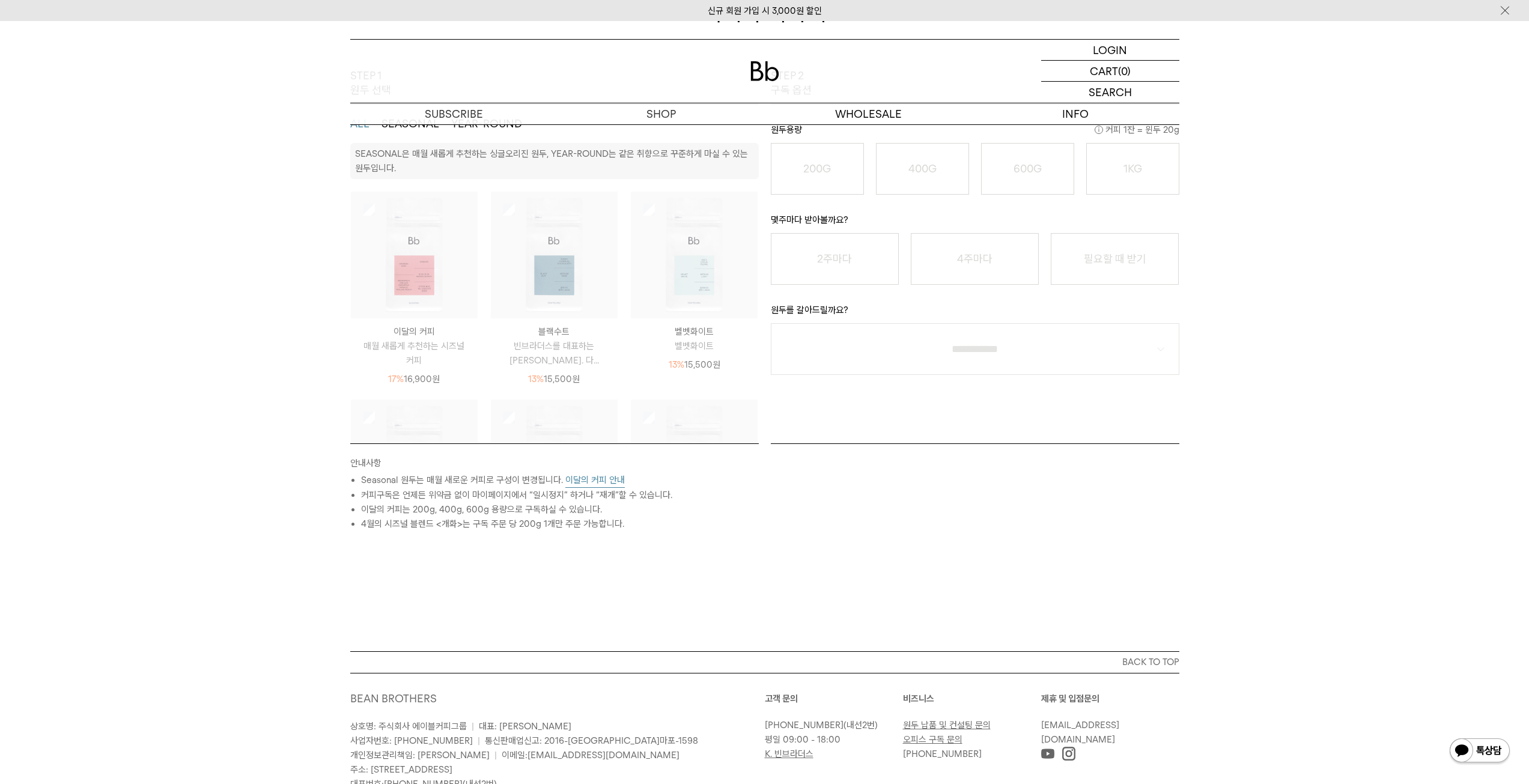
click at [512, 211] on img at bounding box center [554, 255] width 127 height 127
click at [637, 213] on img at bounding box center [695, 255] width 127 height 127
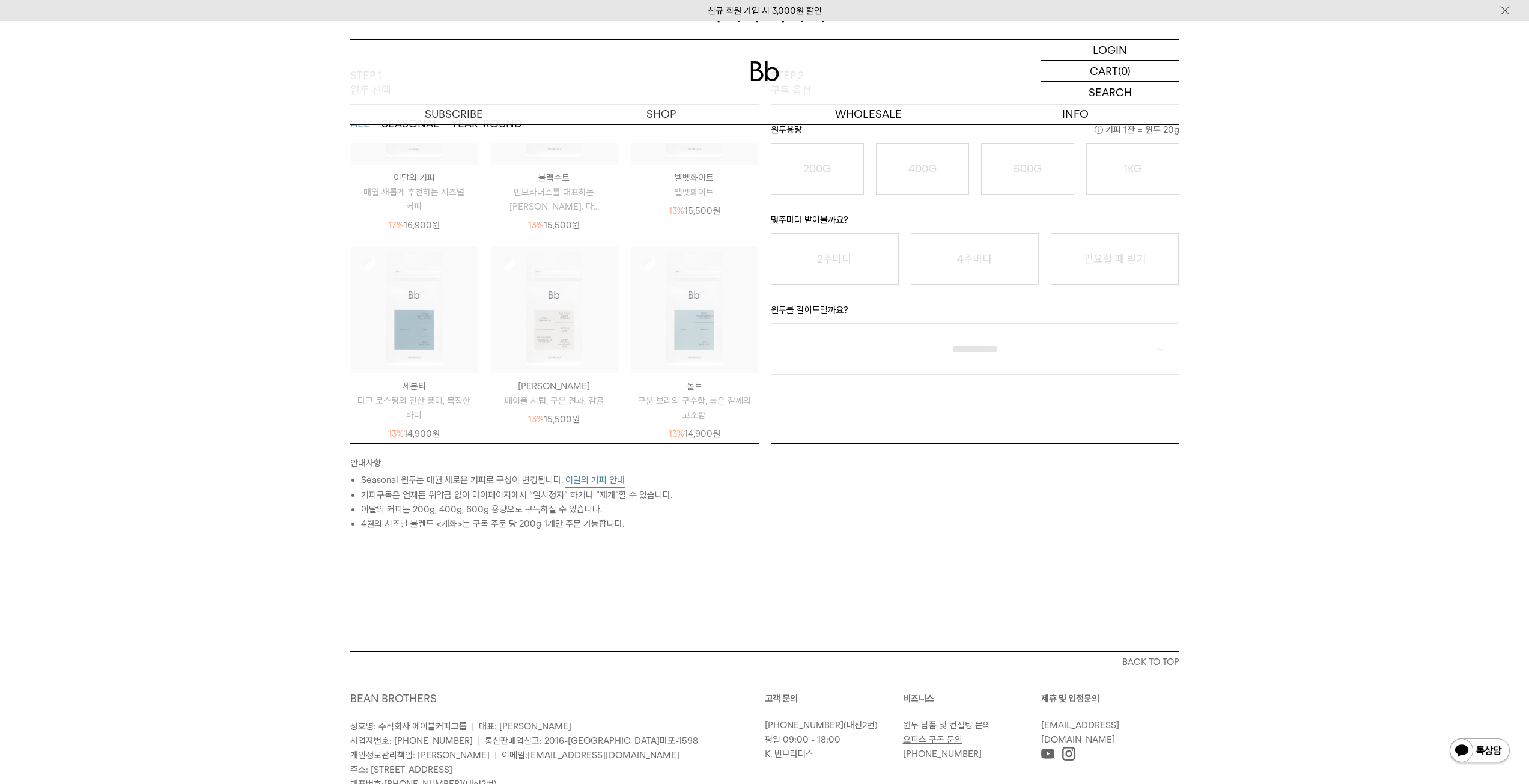
scroll to position [154, 0]
click at [379, 260] on img at bounding box center [414, 309] width 127 height 127
click at [501, 267] on img at bounding box center [554, 309] width 127 height 127
click at [637, 258] on img at bounding box center [695, 309] width 127 height 127
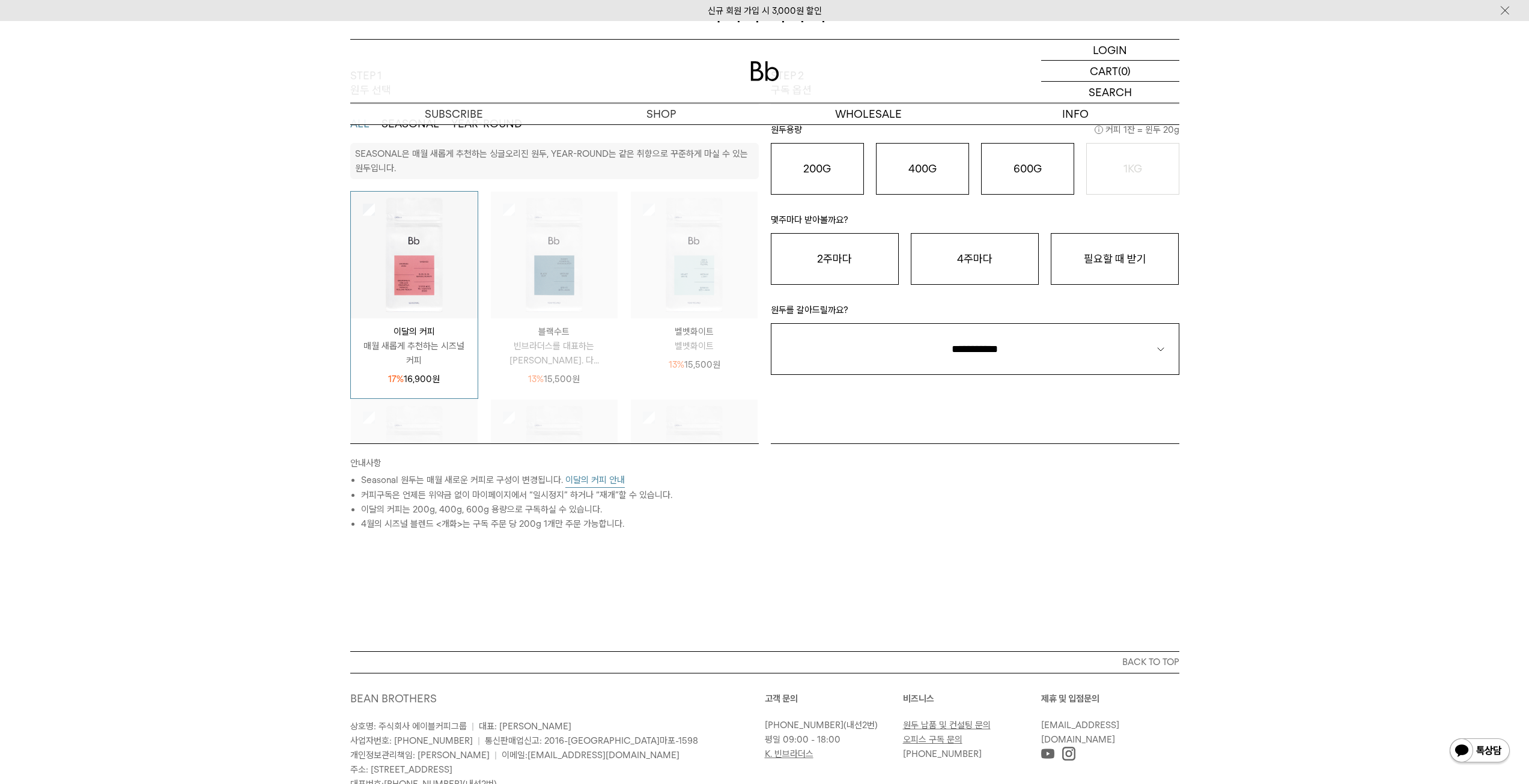
scroll to position [0, 0]
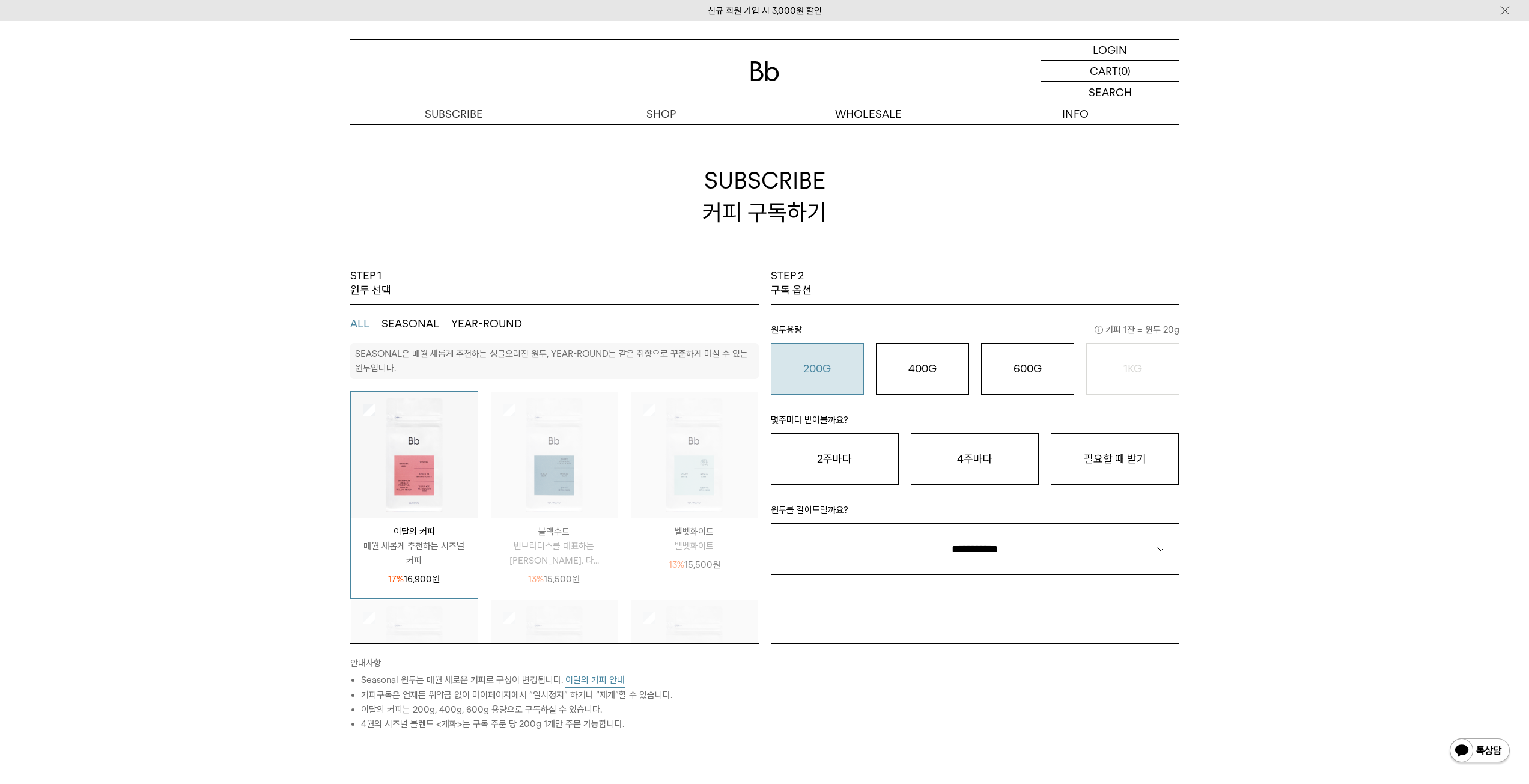
click at [820, 366] on o "200G" at bounding box center [817, 368] width 28 height 13
click at [871, 462] on button "2주마다" at bounding box center [835, 459] width 128 height 51
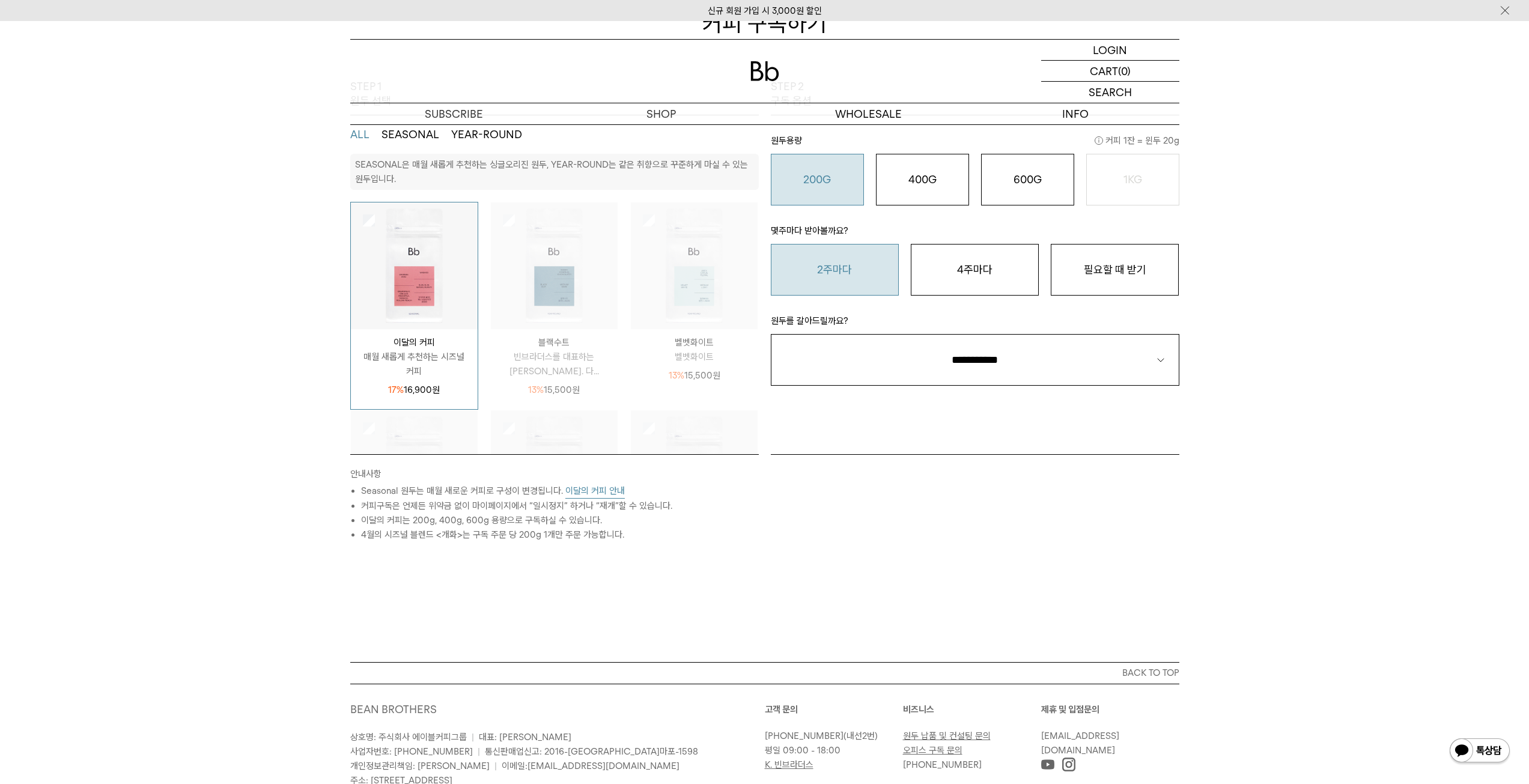
scroll to position [96, 0]
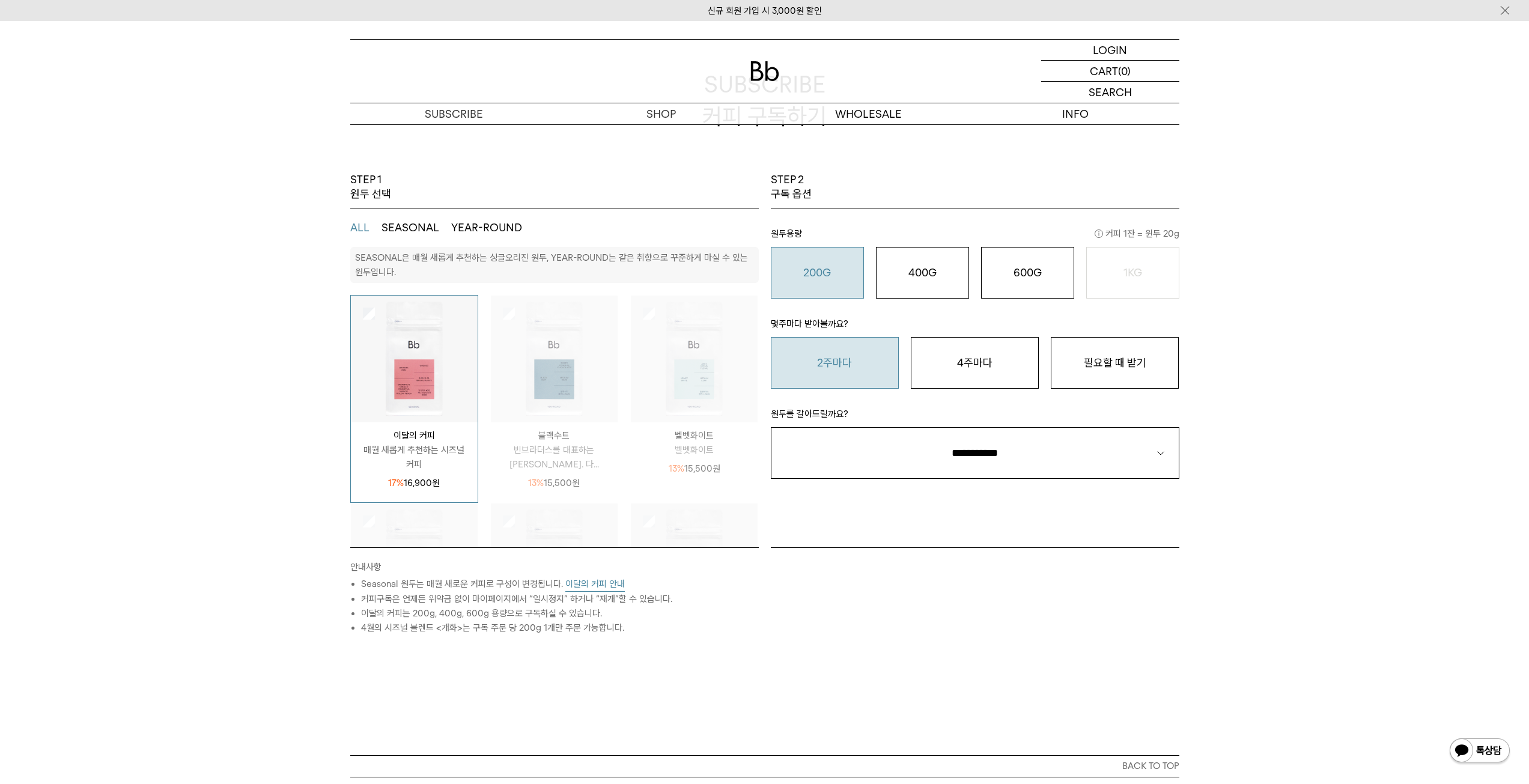
click at [411, 353] on img at bounding box center [414, 359] width 127 height 127
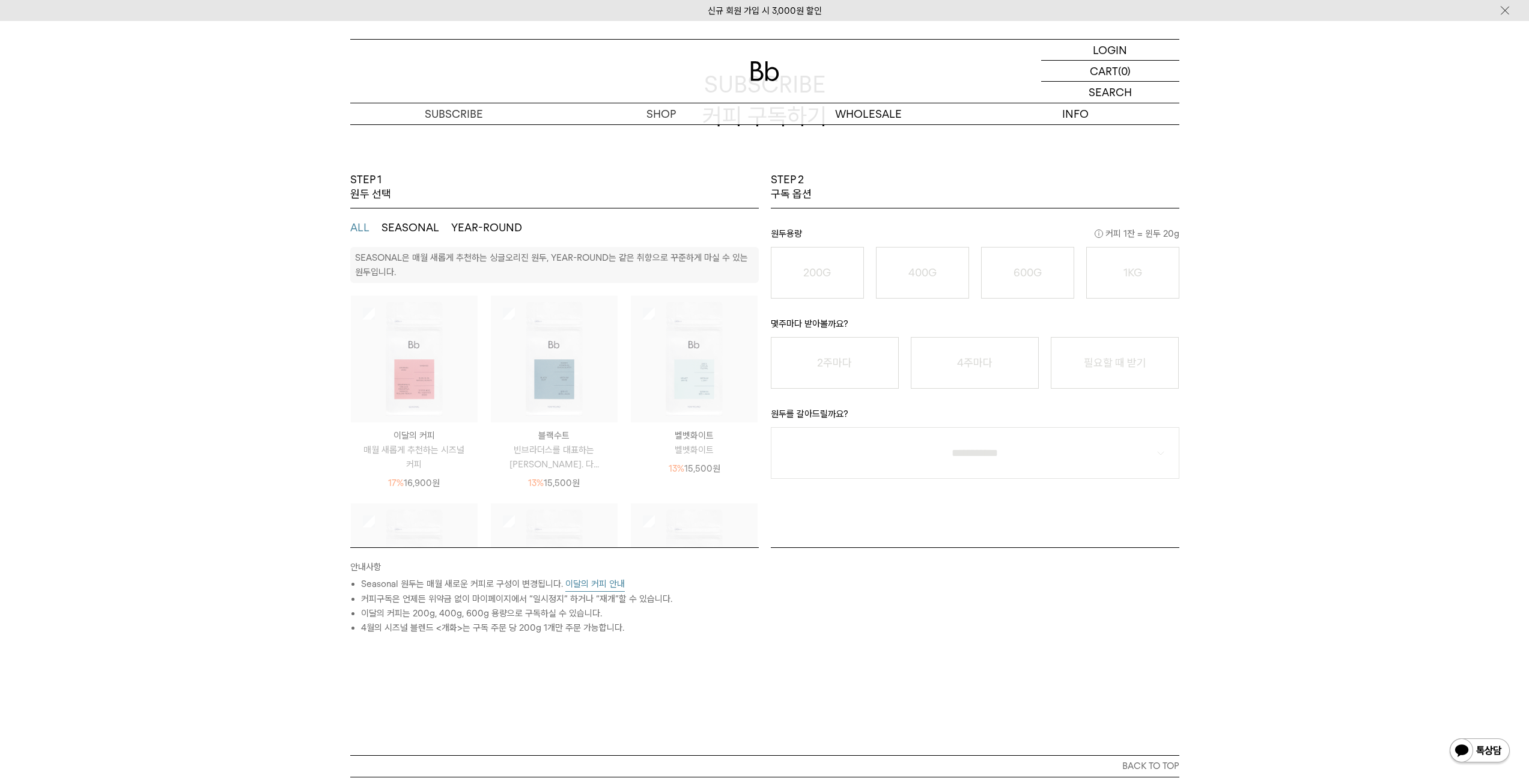
click at [413, 353] on img at bounding box center [414, 359] width 127 height 127
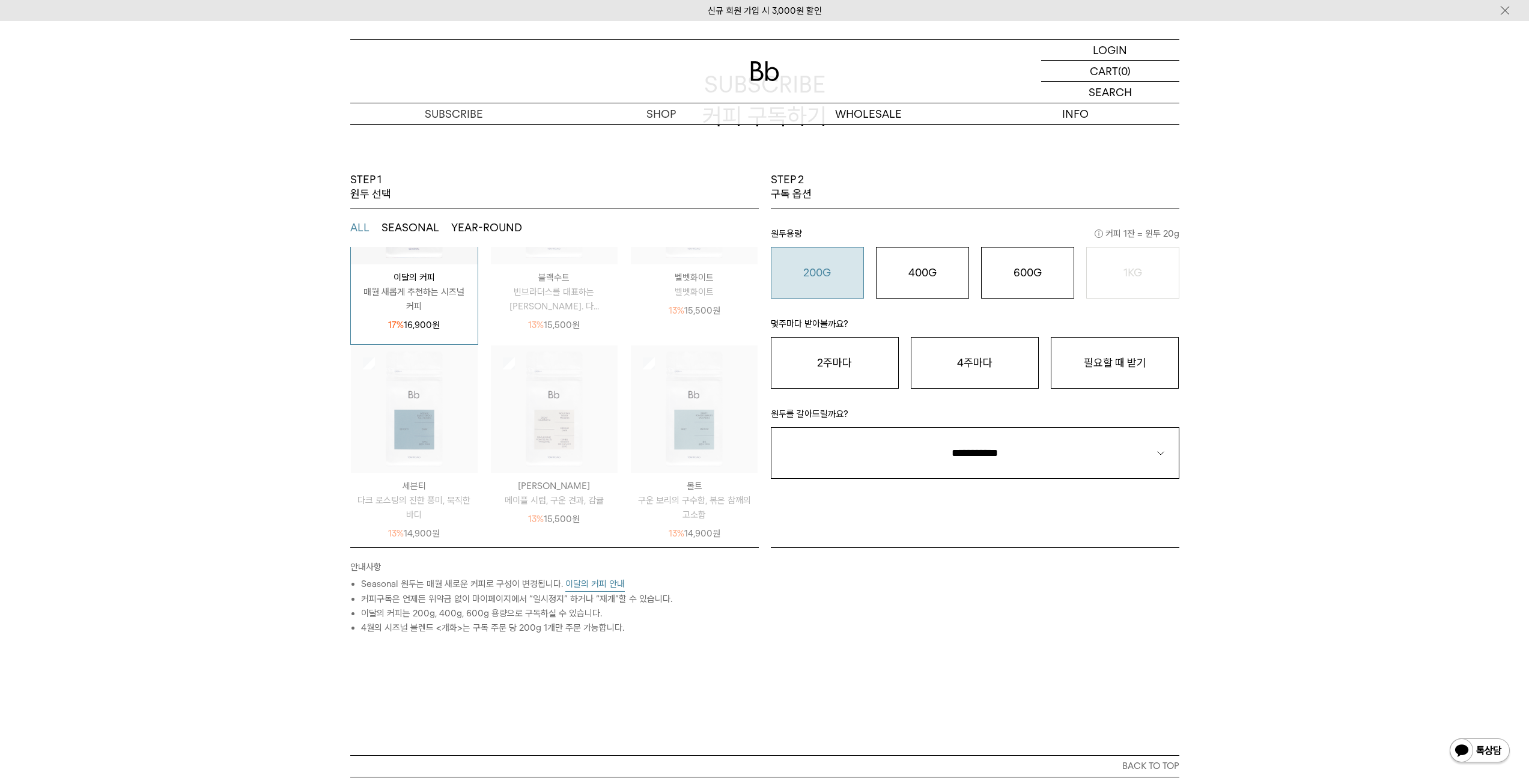
click at [836, 287] on button "200G 16,900 원" at bounding box center [817, 272] width 93 height 51
click at [1143, 359] on button "필요할 때 받기" at bounding box center [1115, 362] width 128 height 51
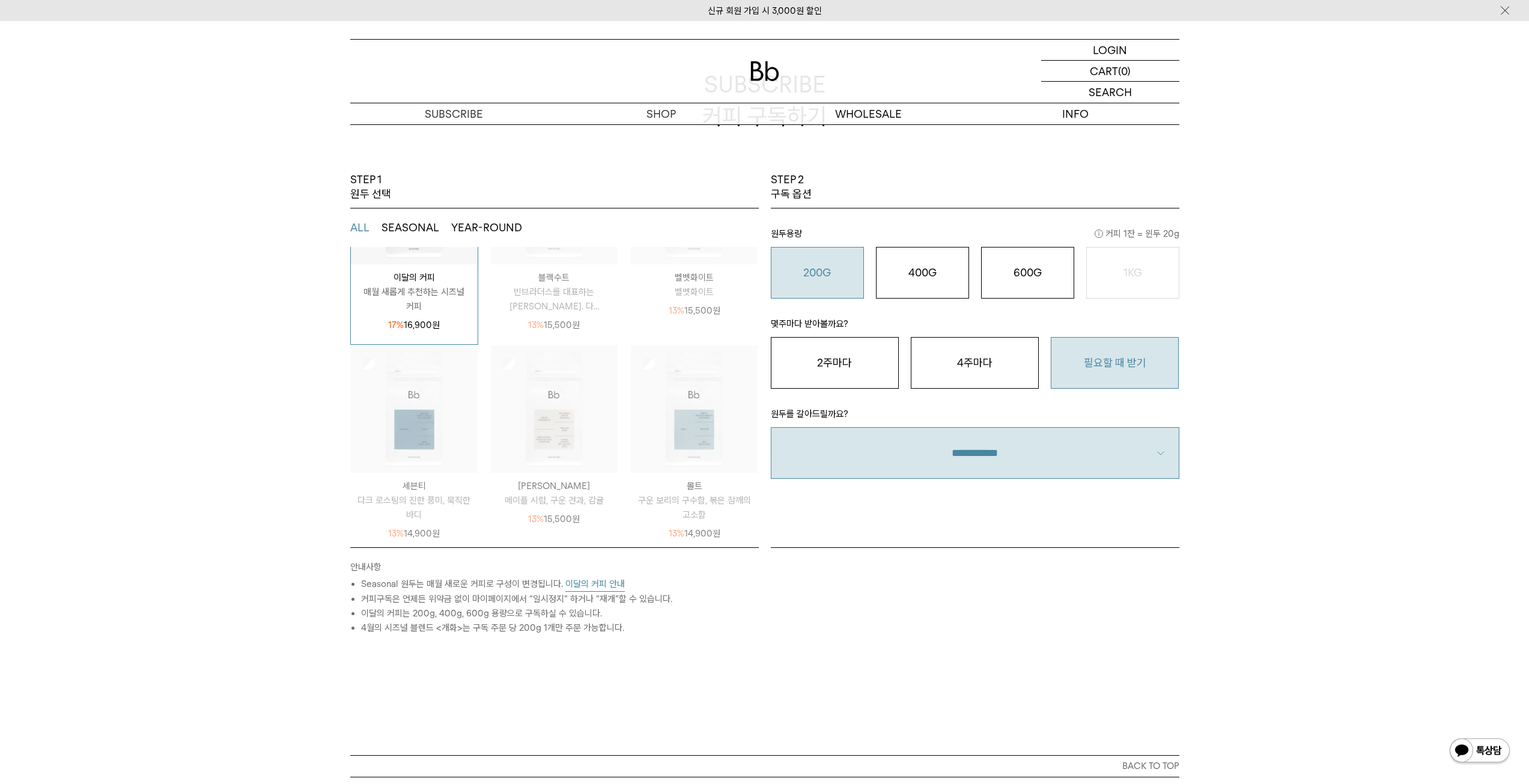
click at [1078, 463] on select "**********" at bounding box center [975, 452] width 408 height 51
click at [771, 427] on select "**********" at bounding box center [975, 452] width 408 height 51
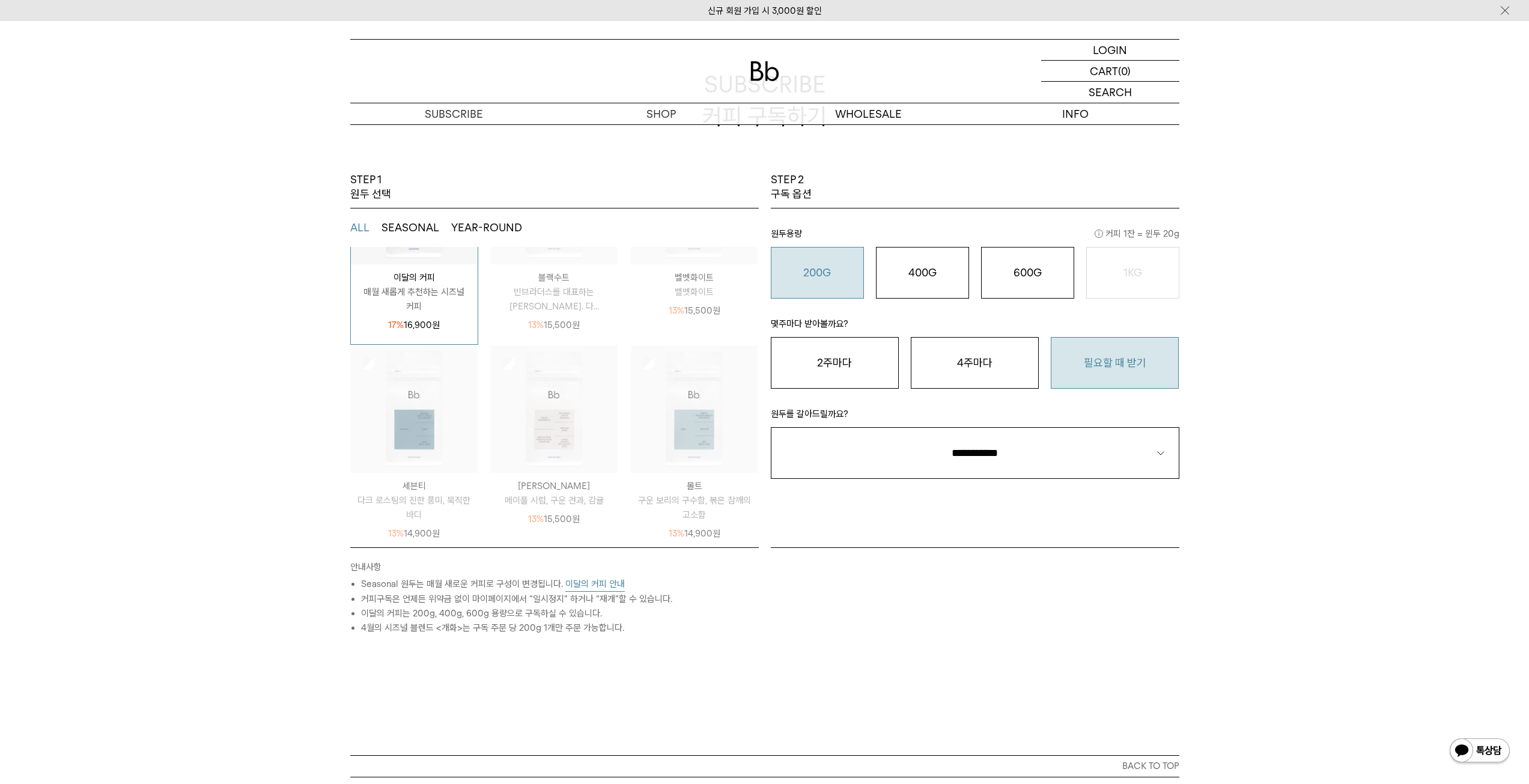
click at [1260, 532] on div "STEP 1 원두 선택 ALL SEASONAL YEAR-ROUND SEASONAL은 매월 새롭게 추천하는 싱글오리진 원두, YEAR-ROUND…" at bounding box center [764, 463] width 1529 height 583
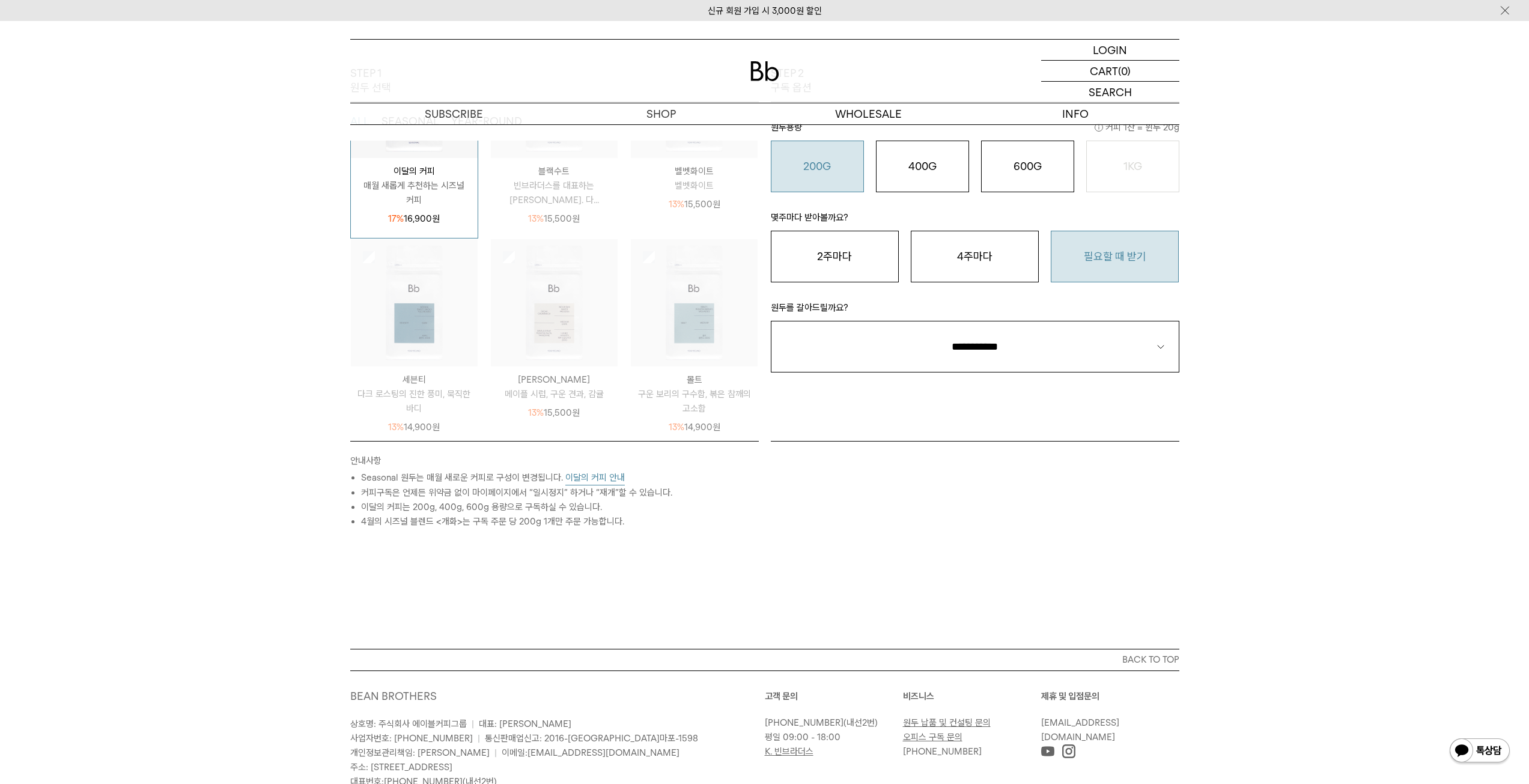
scroll to position [296, 0]
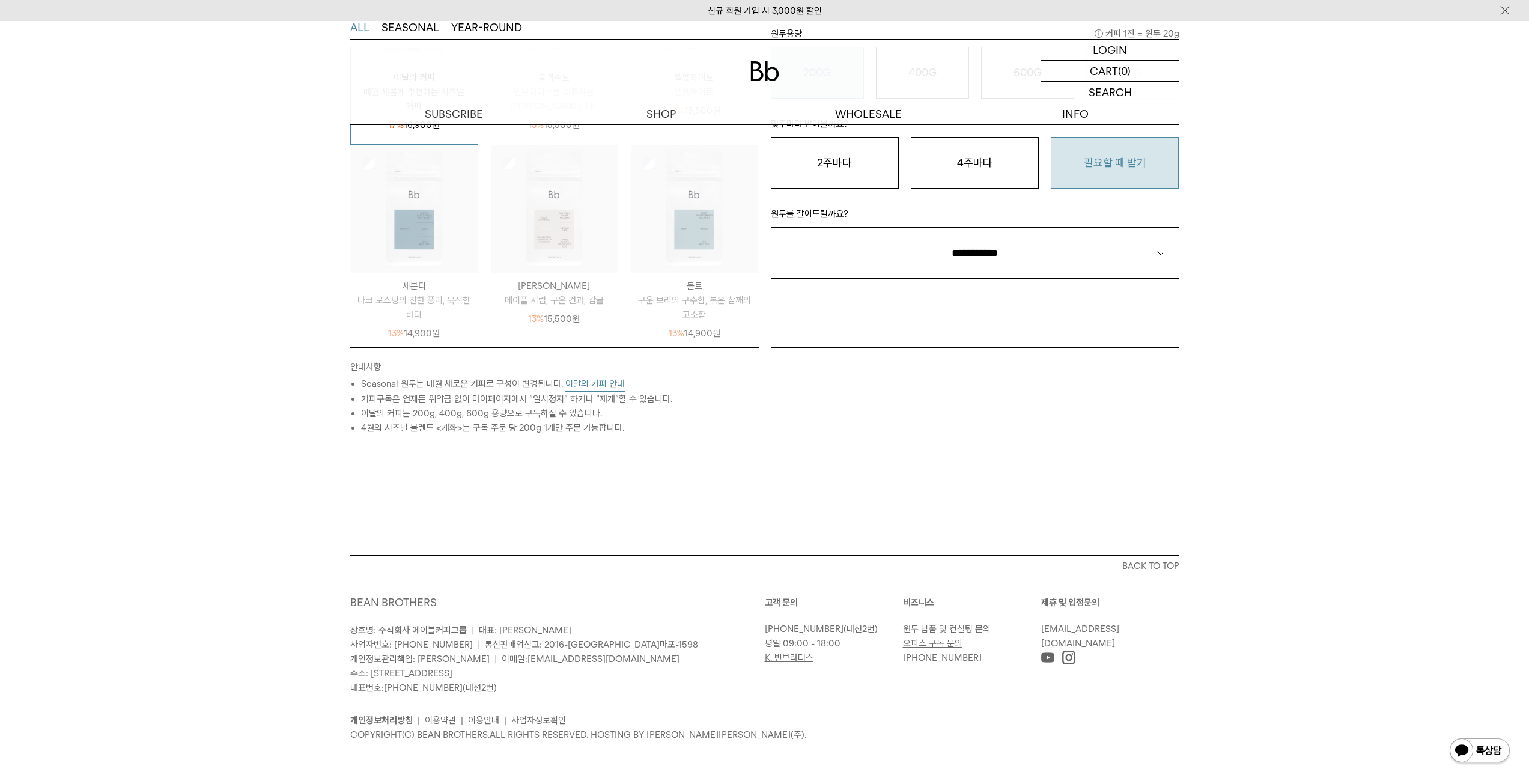
click at [607, 384] on button "이달의 커피 안내" at bounding box center [595, 384] width 59 height 15
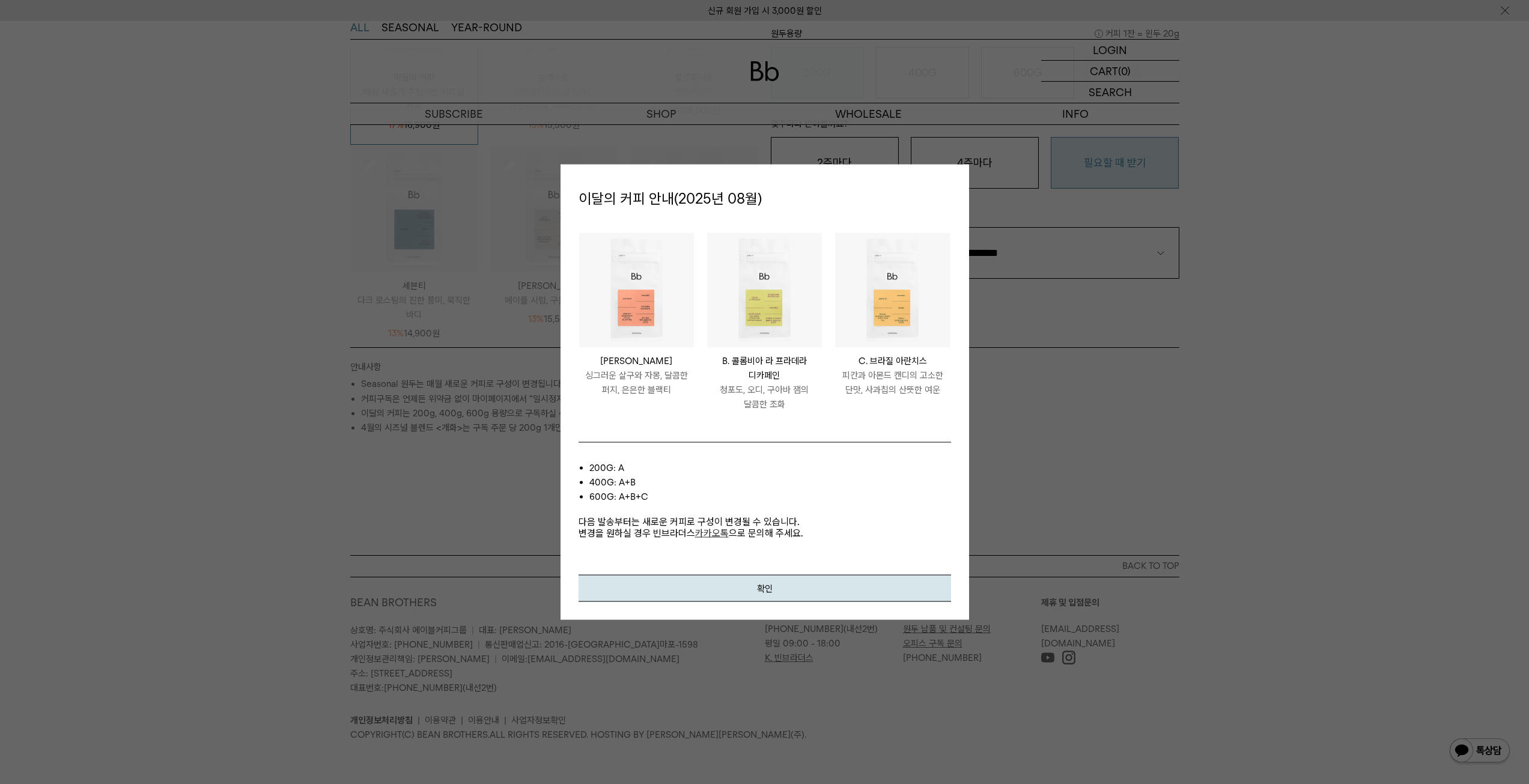
drag, startPoint x: 761, startPoint y: 512, endPoint x: 847, endPoint y: 512, distance: 86.0
click at [847, 512] on p "다음 발송부터는 새로운 커피로 구성이 변경될 수 있습니다. 변경을 원하실 경우 빈브라더스 카카오톡 으로 문의해 주세요." at bounding box center [765, 521] width 373 height 35
click at [795, 595] on button "확인" at bounding box center [765, 588] width 373 height 27
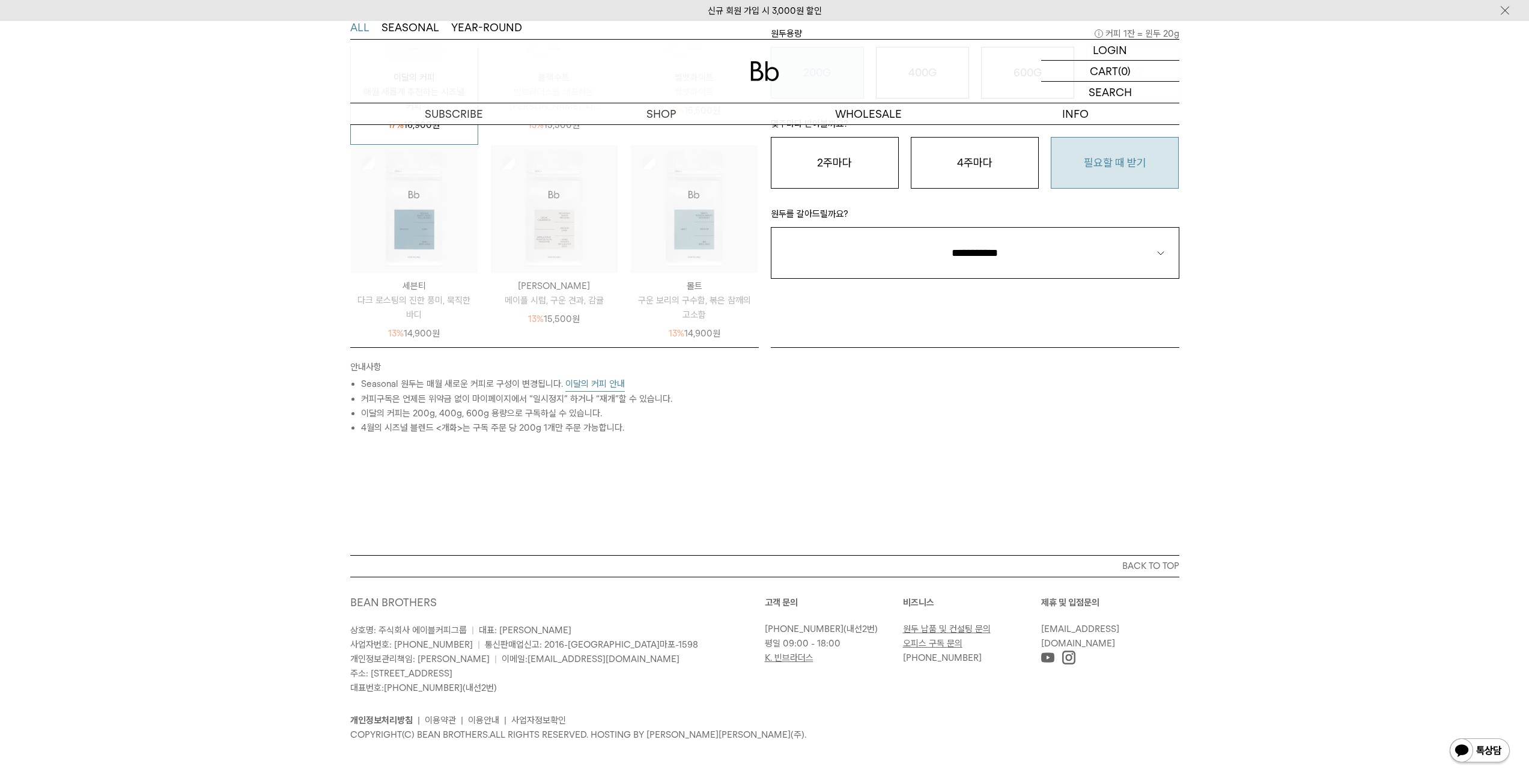
scroll to position [0, 0]
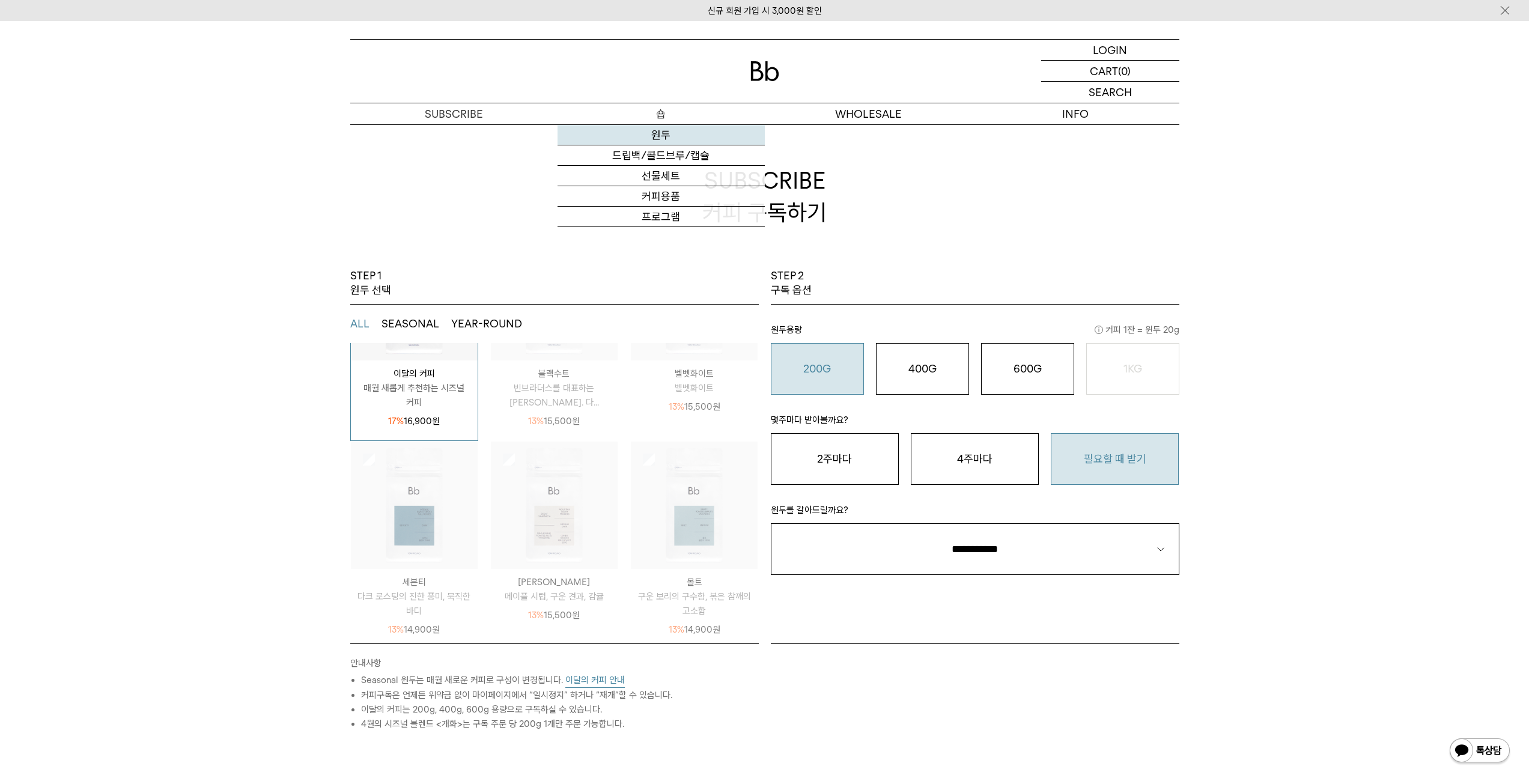
click at [670, 131] on link "원두" at bounding box center [661, 136] width 208 height 21
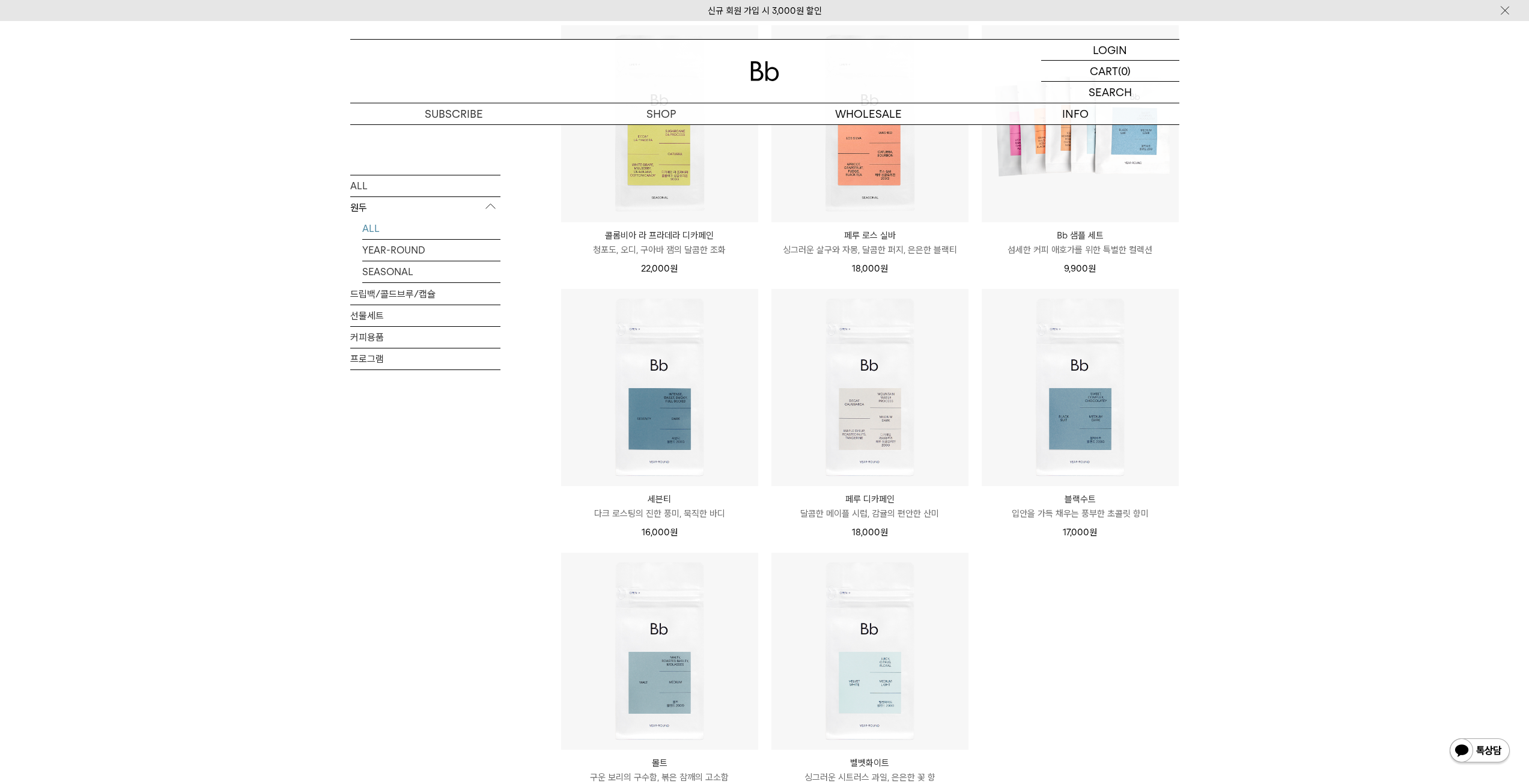
scroll to position [400, 0]
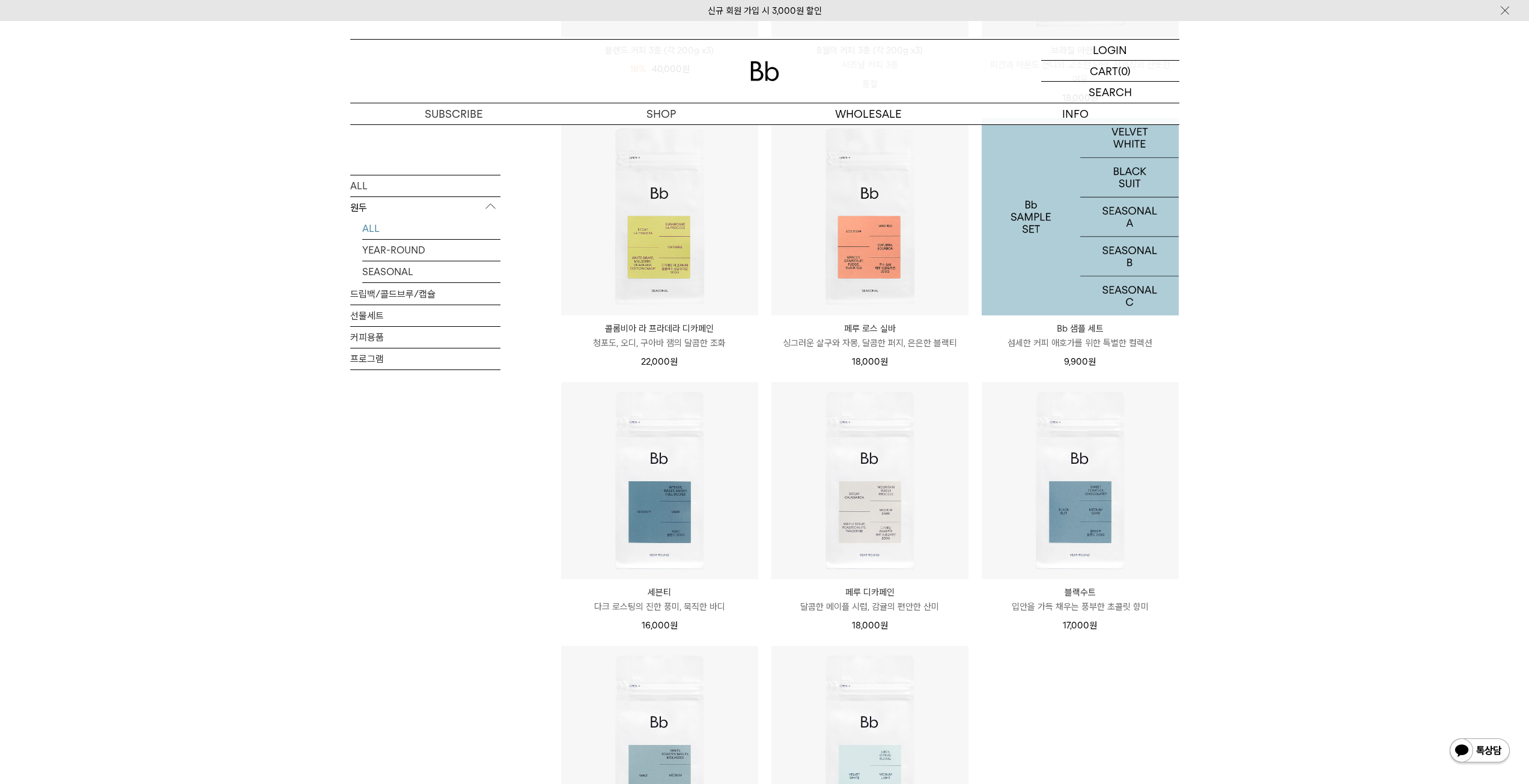
click at [1056, 265] on img at bounding box center [1081, 217] width 197 height 197
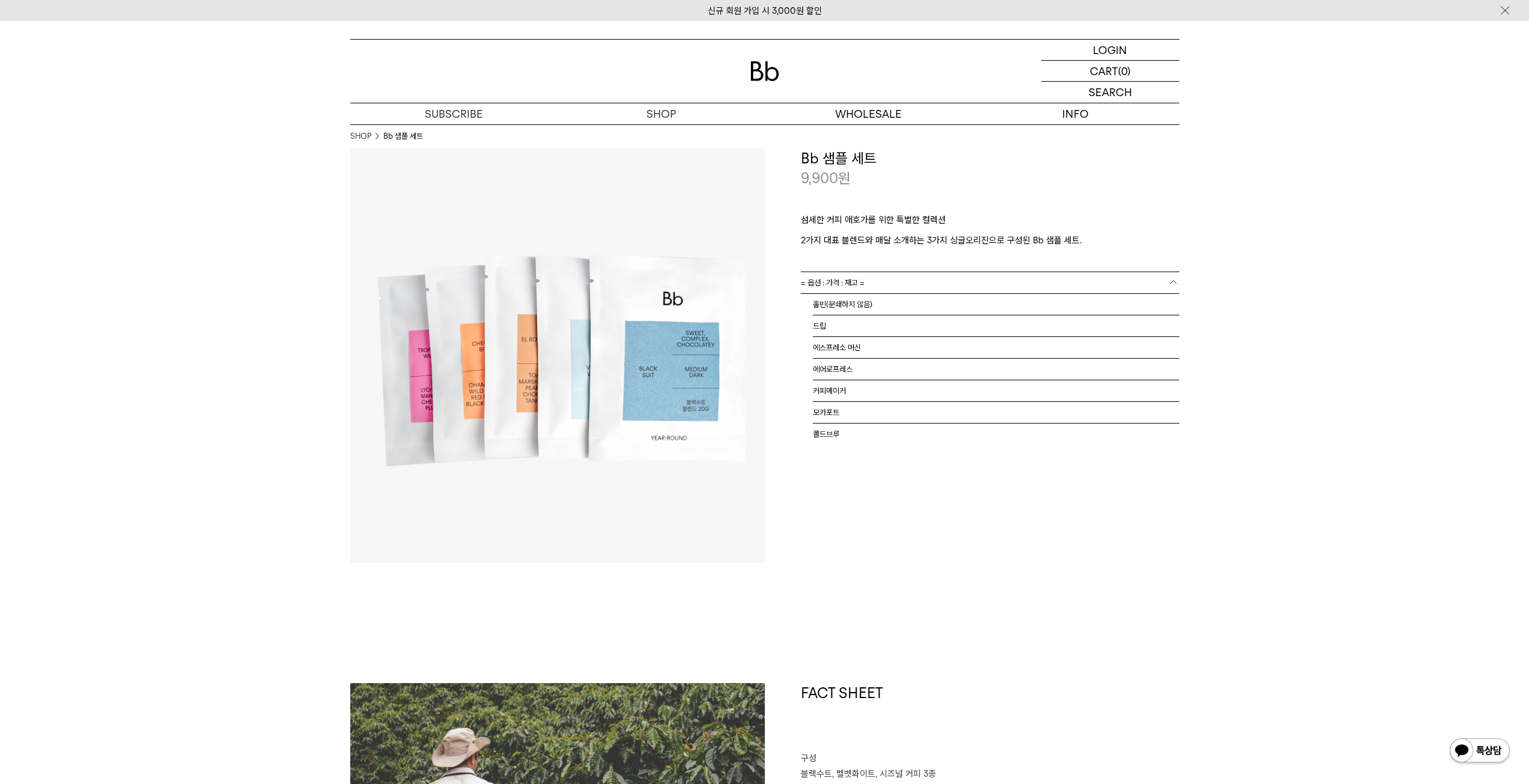
click at [1171, 283] on b at bounding box center [1173, 283] width 12 height 12
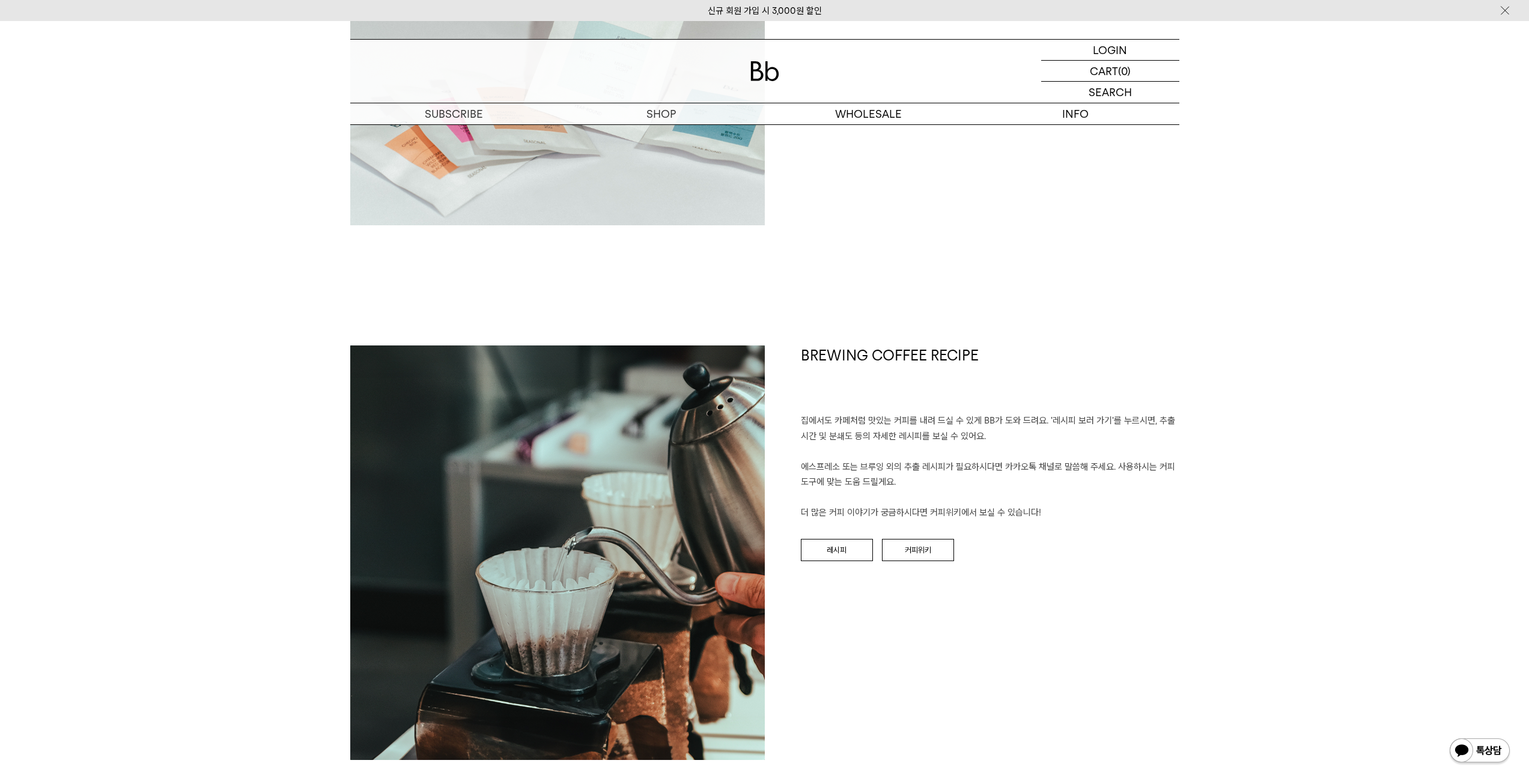
scroll to position [1402, 0]
